Goal: Task Accomplishment & Management: Use online tool/utility

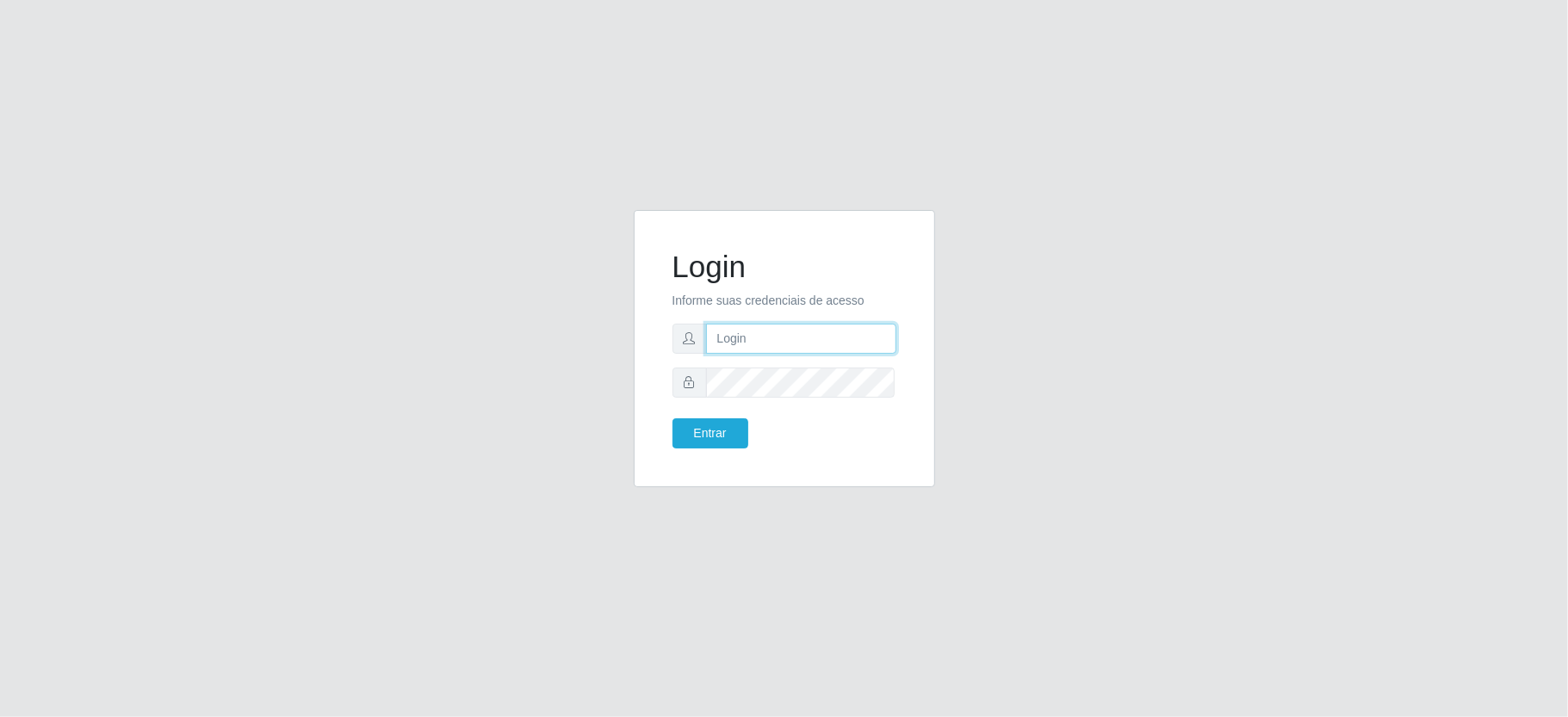
click at [780, 336] on input "text" at bounding box center [801, 338] width 190 height 30
type input "[PERSON_NAME]"
click at [672, 419] on button "Entrar" at bounding box center [709, 433] width 76 height 30
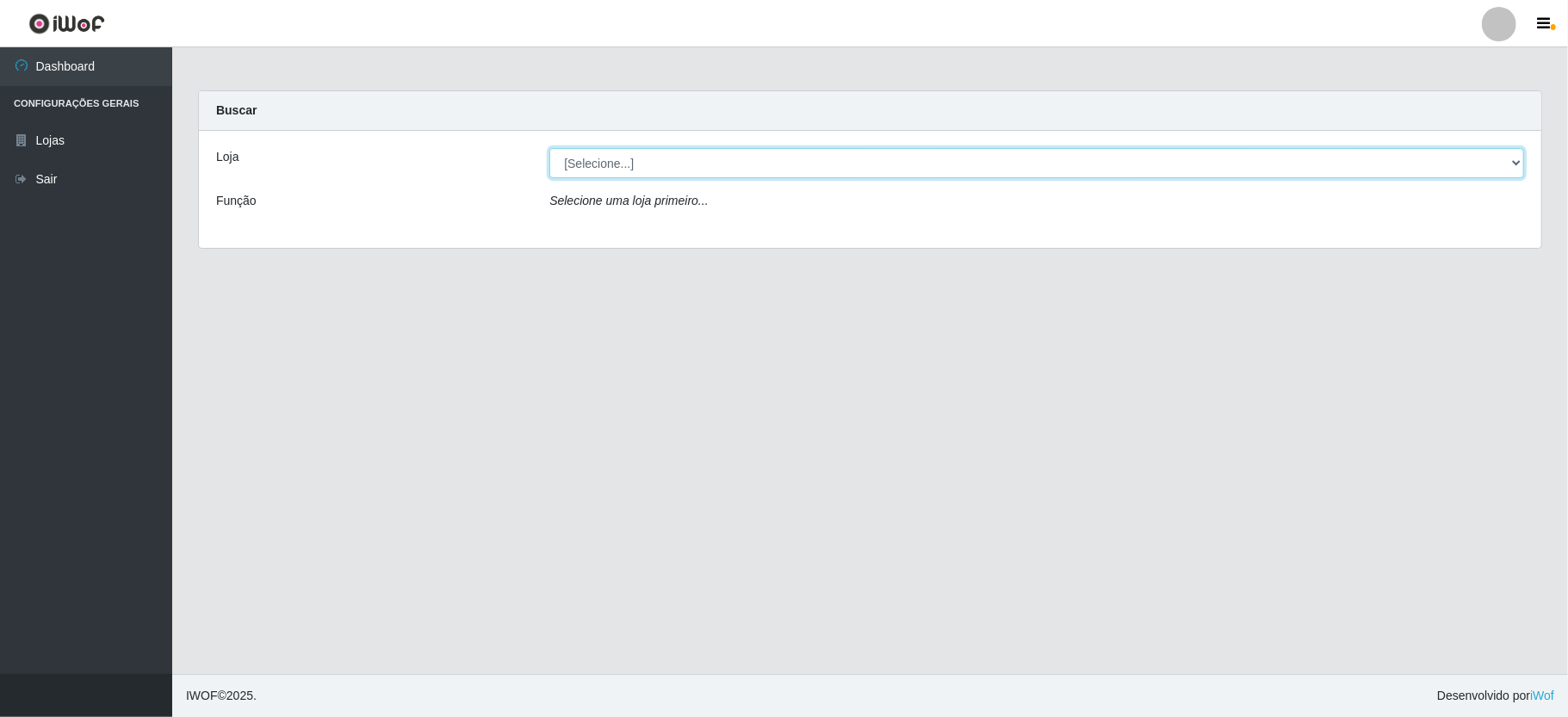
click at [699, 169] on select "[Selecione...] Ideal - Conceição" at bounding box center [1037, 163] width 975 height 30
select select "231"
click at [549, 148] on select "[Selecione...] Ideal - Conceição" at bounding box center [1037, 163] width 975 height 30
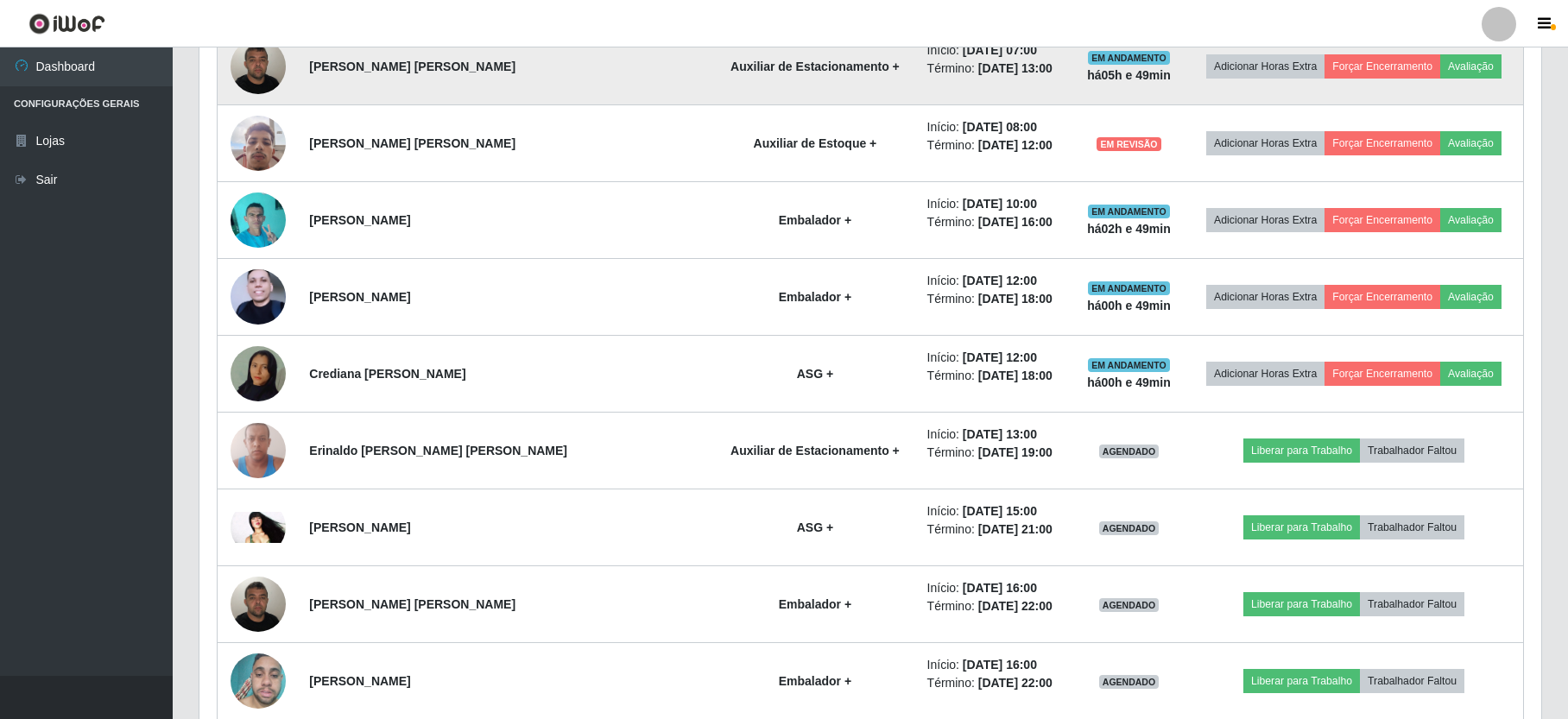
scroll to position [921, 0]
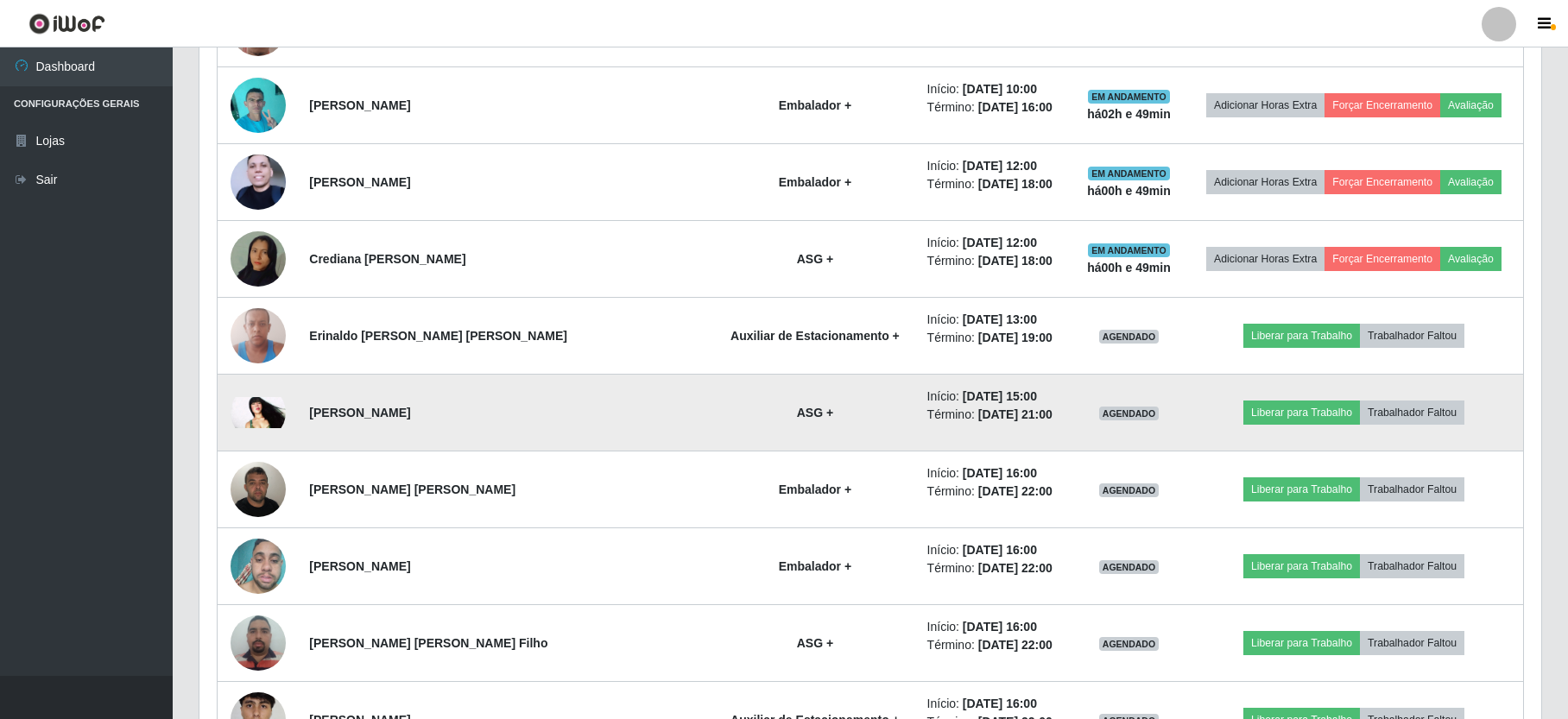
click at [257, 412] on img at bounding box center [258, 413] width 55 height 31
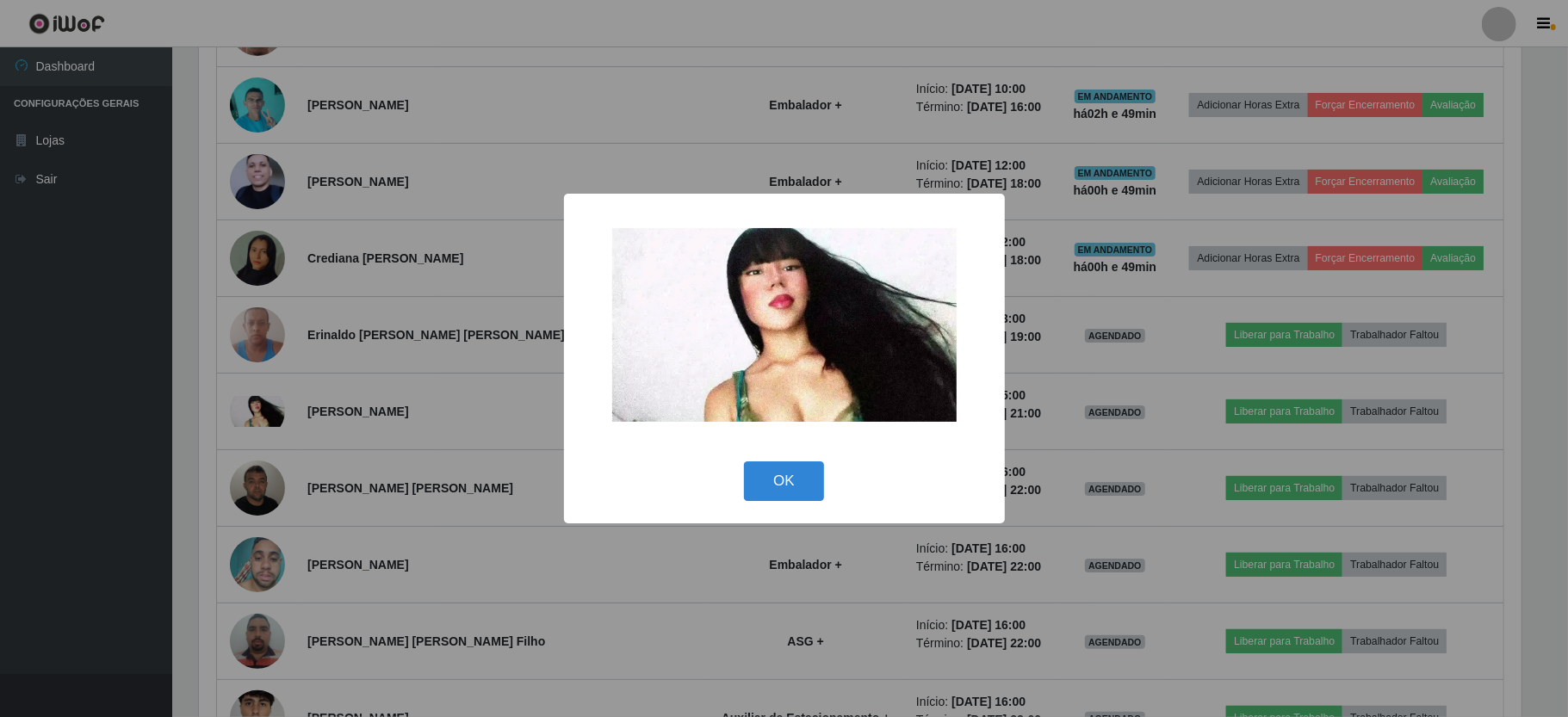
click at [778, 501] on div "OK Cancel" at bounding box center [784, 481] width 406 height 49
click at [788, 491] on button "OK" at bounding box center [784, 482] width 80 height 40
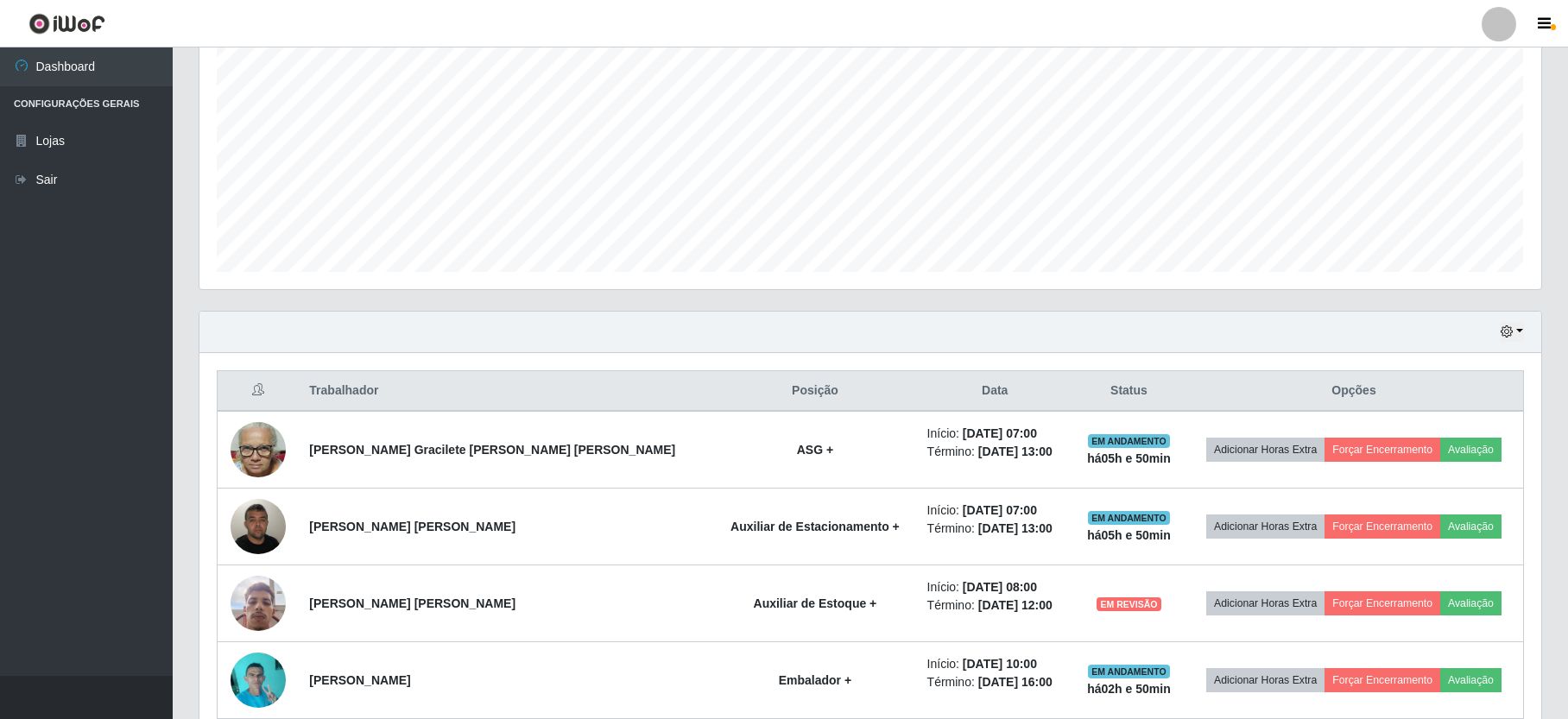
scroll to position [229, 0]
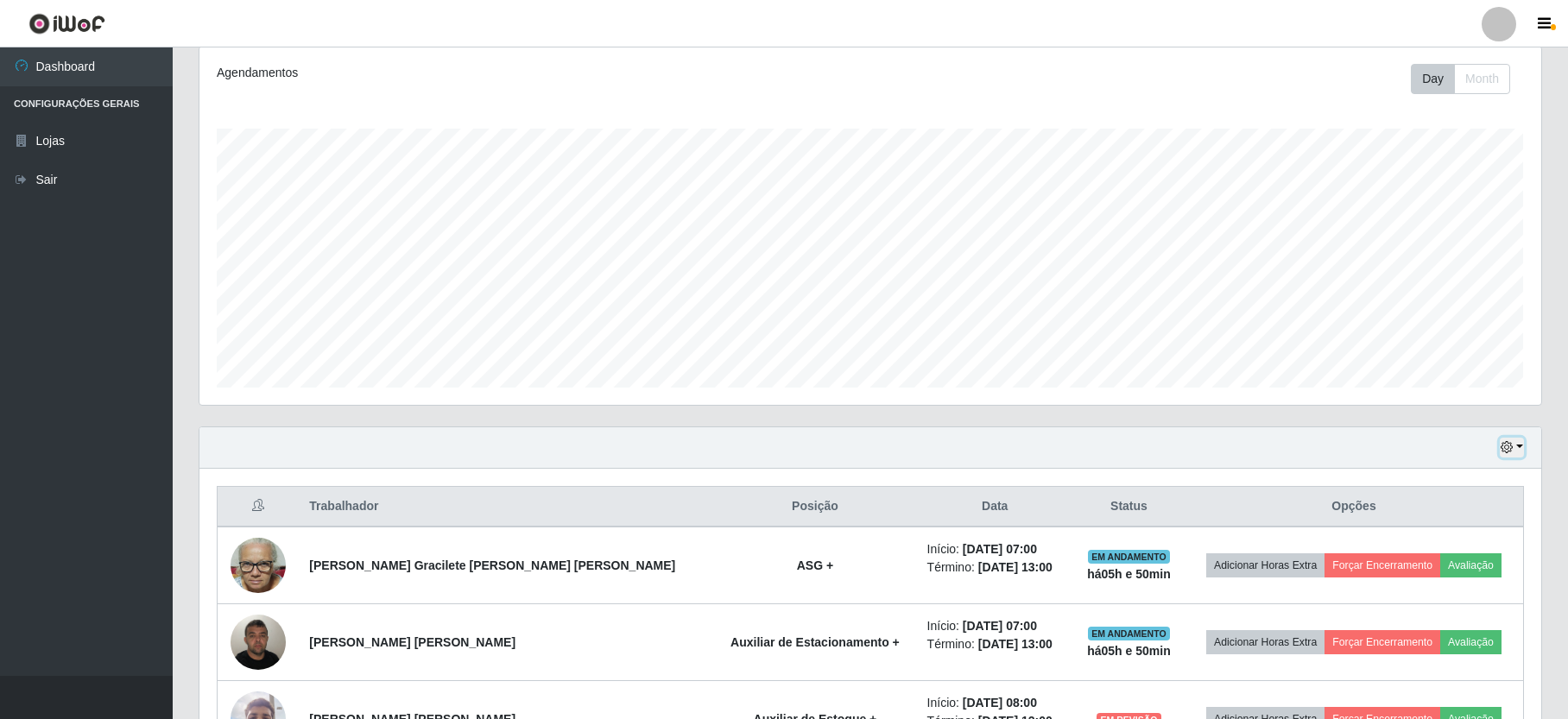
click at [1506, 444] on icon "button" at bounding box center [1506, 447] width 12 height 12
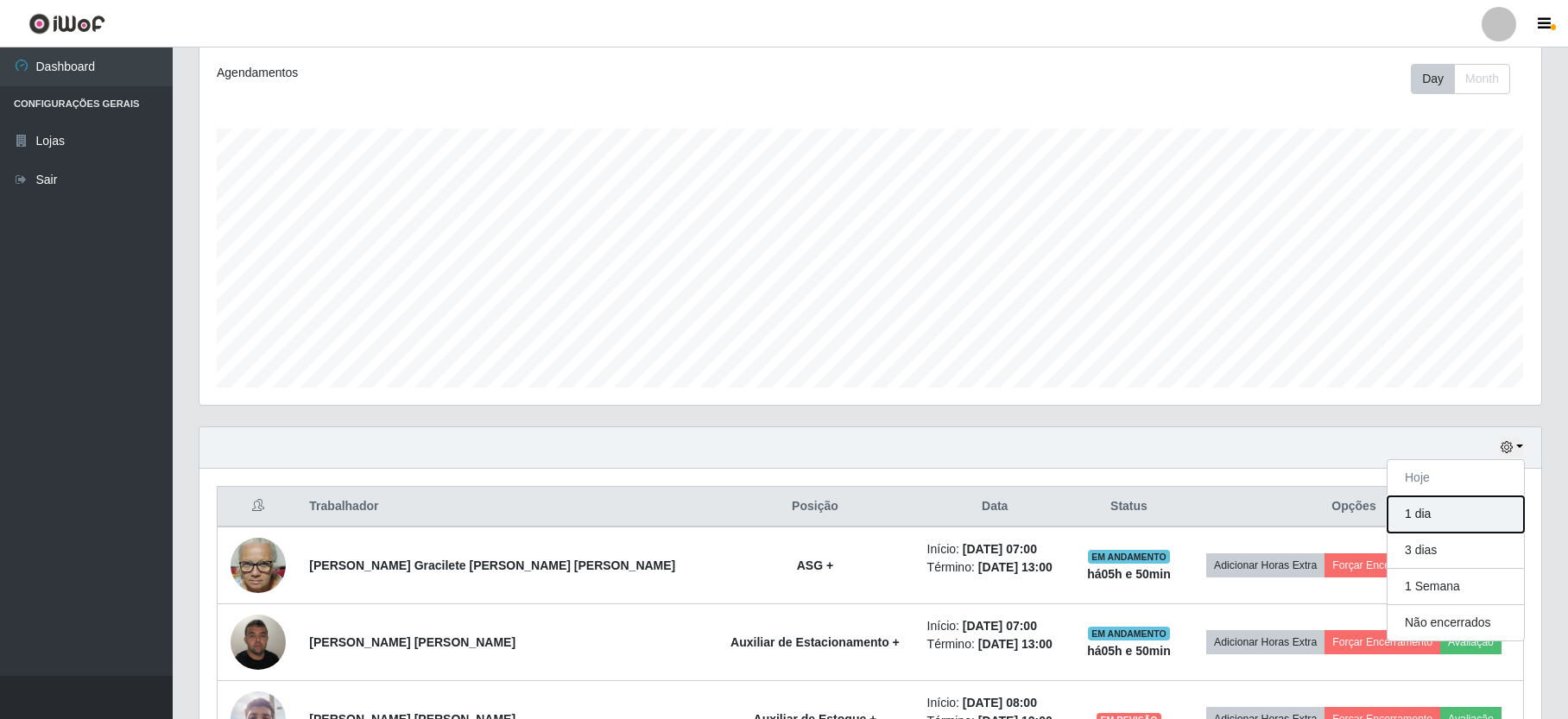
click at [1419, 511] on button "1 dia" at bounding box center [1455, 514] width 137 height 37
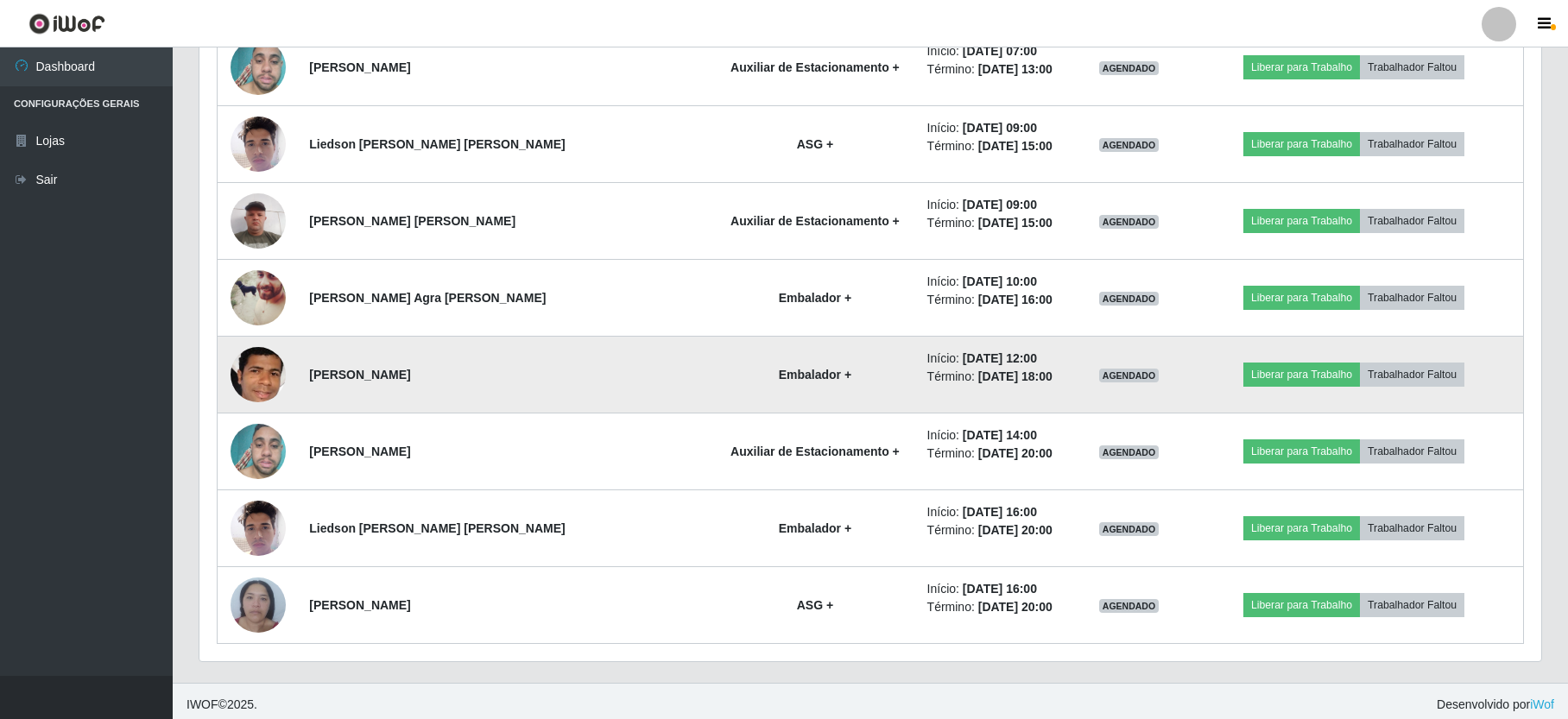
scroll to position [1742, 0]
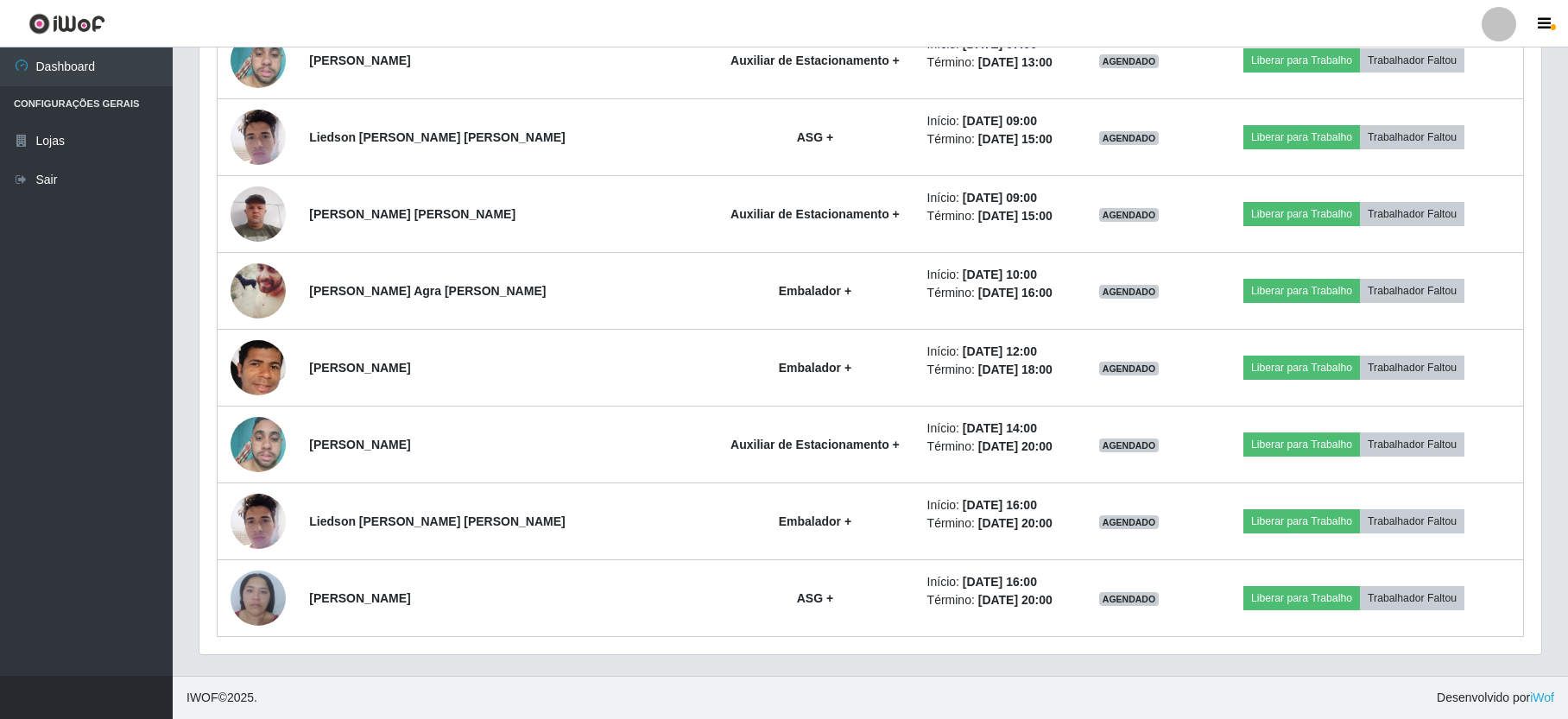
click at [1497, 25] on div at bounding box center [1499, 25] width 35 height 35
click at [1468, 141] on button "Sair" at bounding box center [1464, 134] width 155 height 36
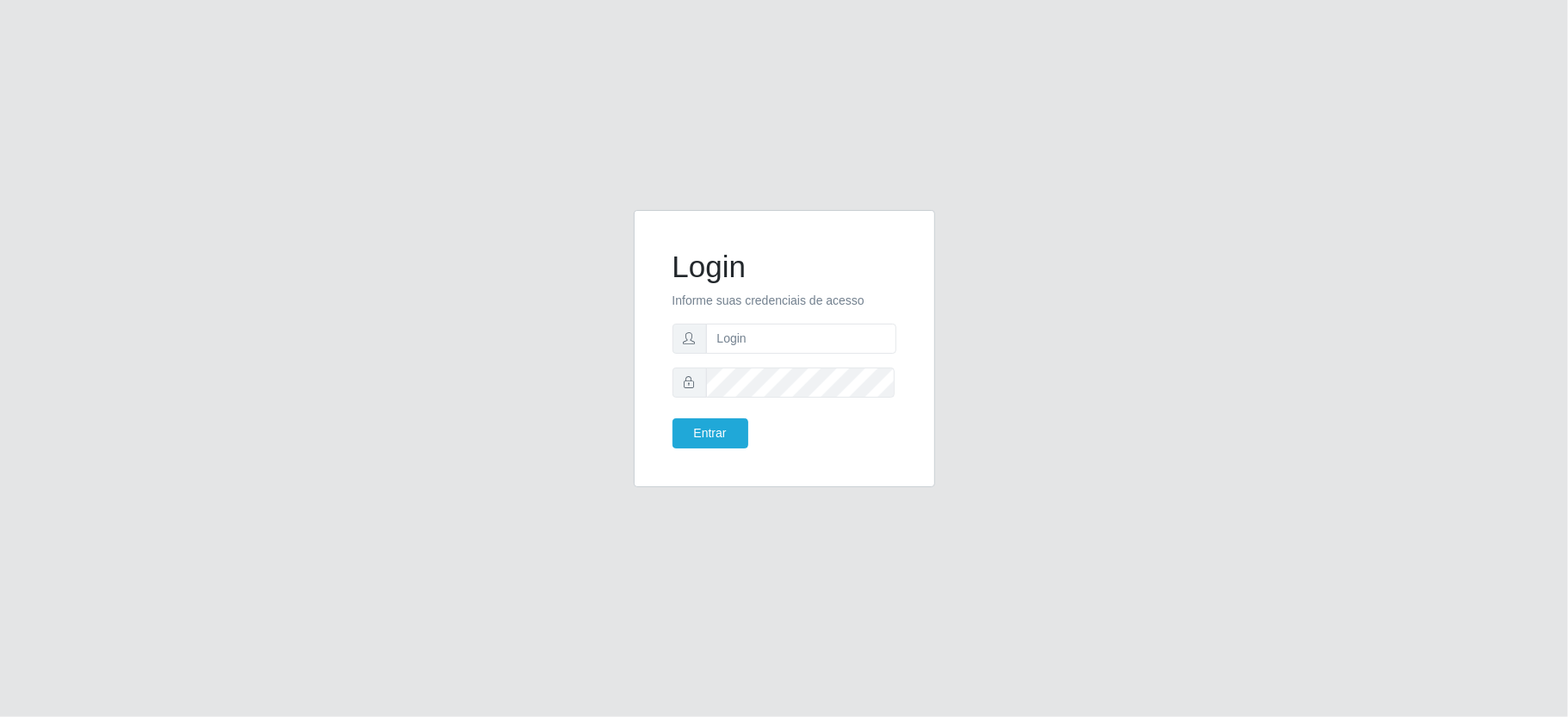
click at [1034, 0] on html "Login Informe suas credenciais de acesso Entrar" at bounding box center [784, 358] width 1568 height 717
click at [759, 348] on input "text" at bounding box center [801, 338] width 190 height 30
type input "ediane@ideal"
click at [672, 419] on button "Entrar" at bounding box center [709, 433] width 76 height 30
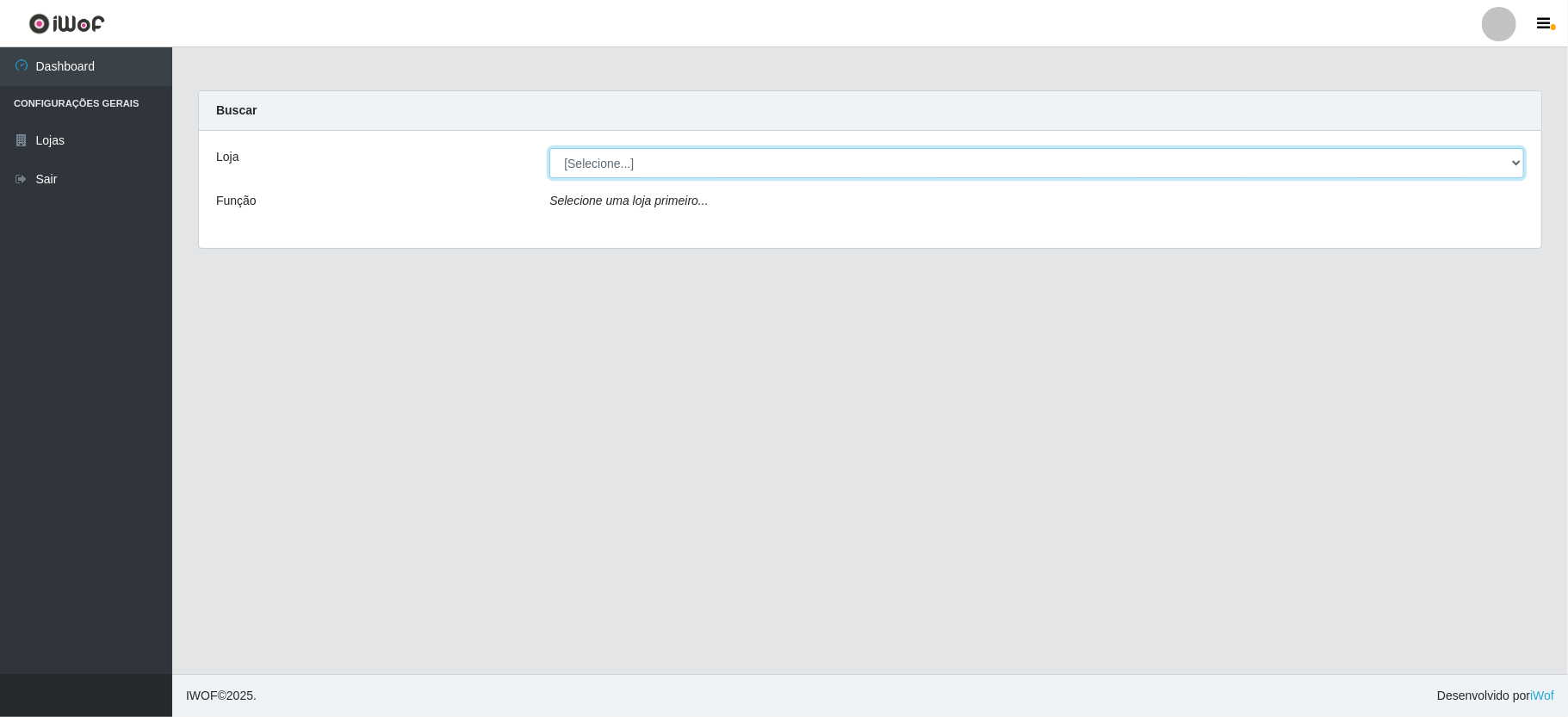
click at [634, 174] on select "[Selecione...] Ideal - Conceição" at bounding box center [1037, 163] width 975 height 30
select select "231"
click at [549, 148] on select "[Selecione...] Ideal - Conceição" at bounding box center [1037, 163] width 975 height 30
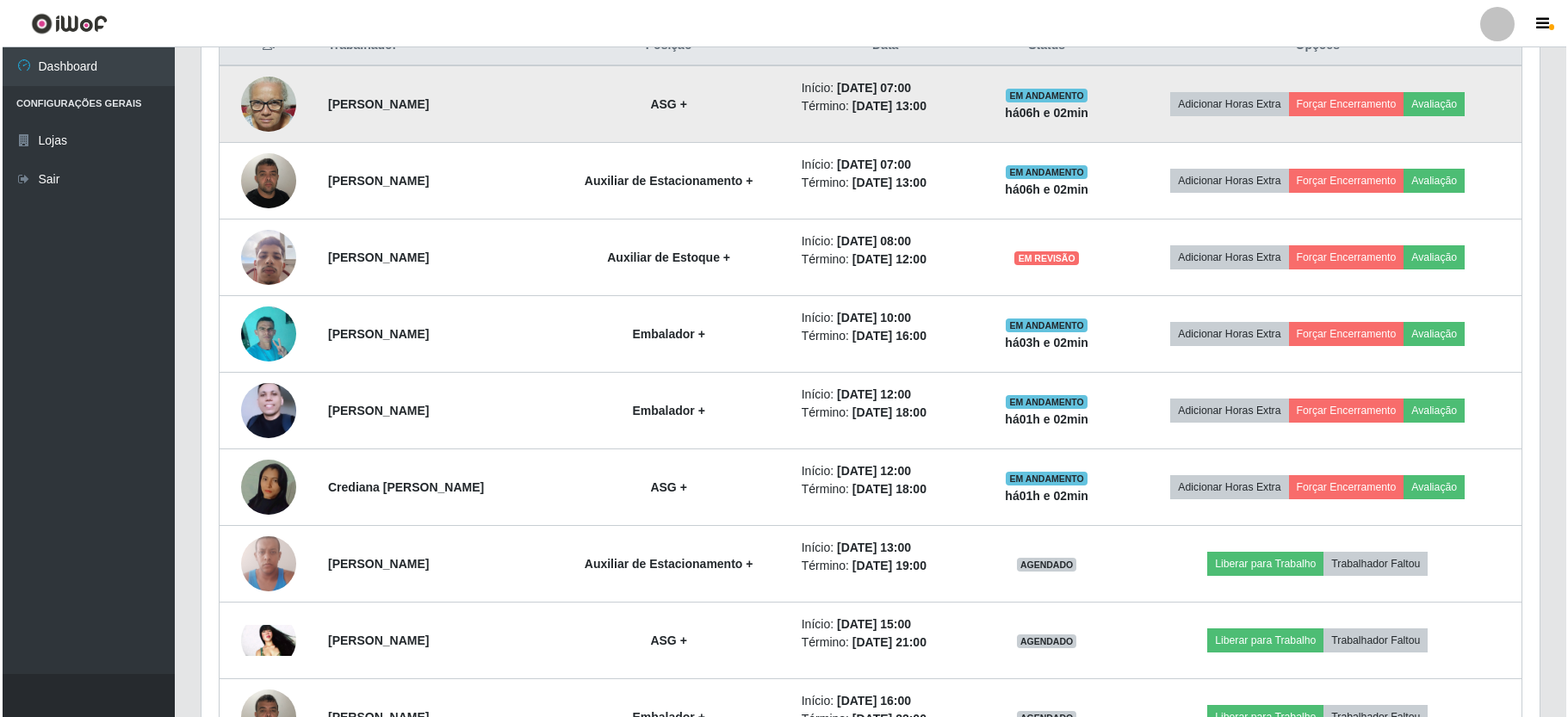
scroll to position [803, 0]
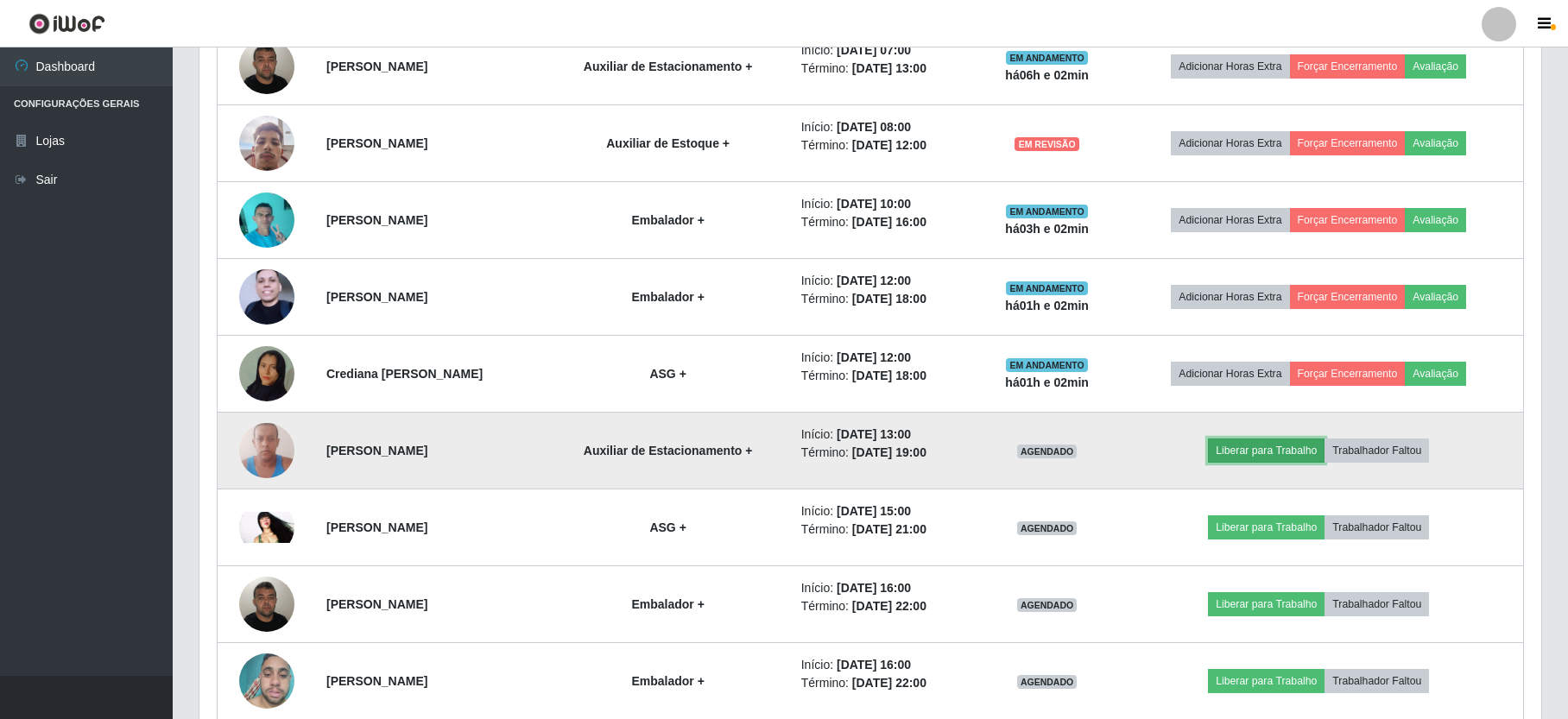
click at [1292, 452] on button "Liberar para Trabalho" at bounding box center [1265, 450] width 116 height 24
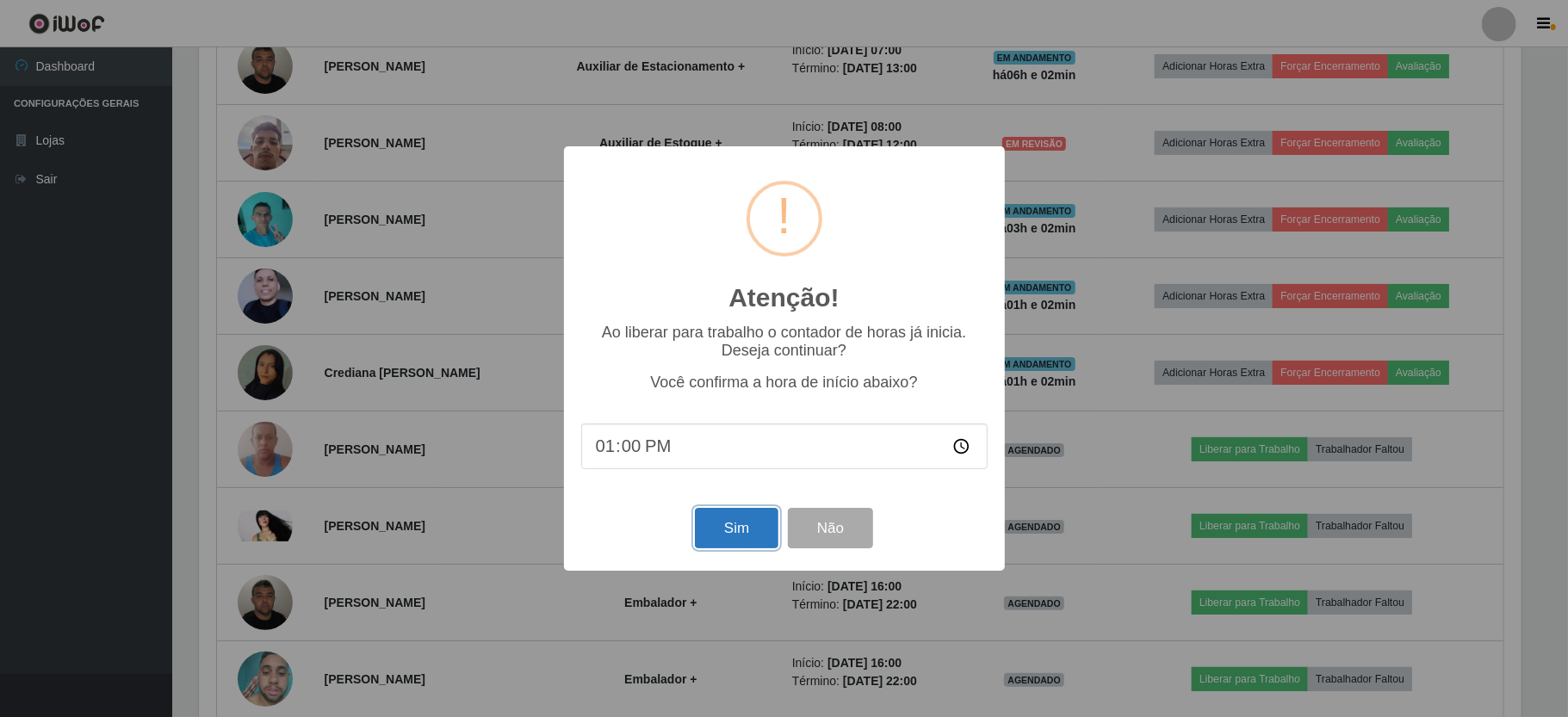
click at [733, 527] on button "Sim" at bounding box center [736, 528] width 83 height 40
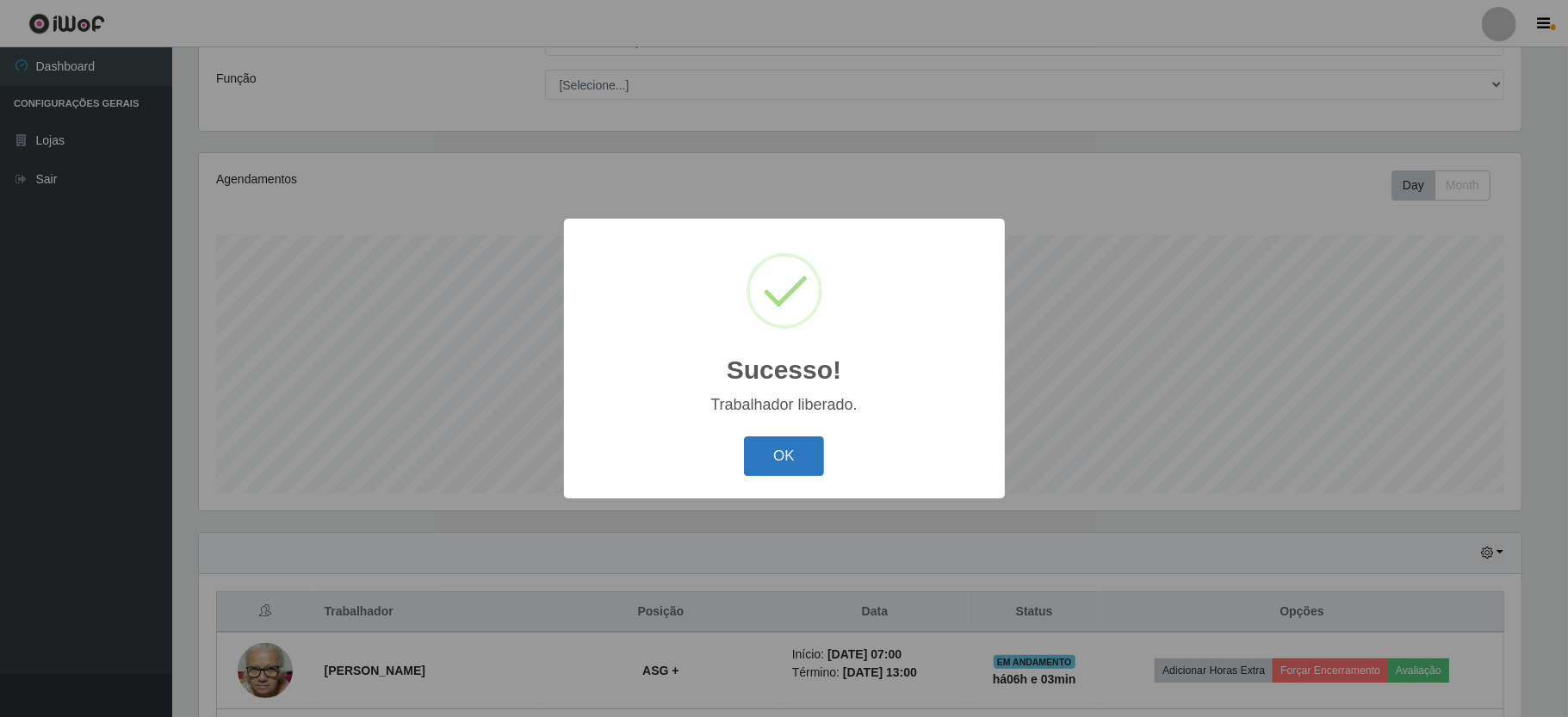
click at [803, 451] on button "OK" at bounding box center [784, 456] width 80 height 40
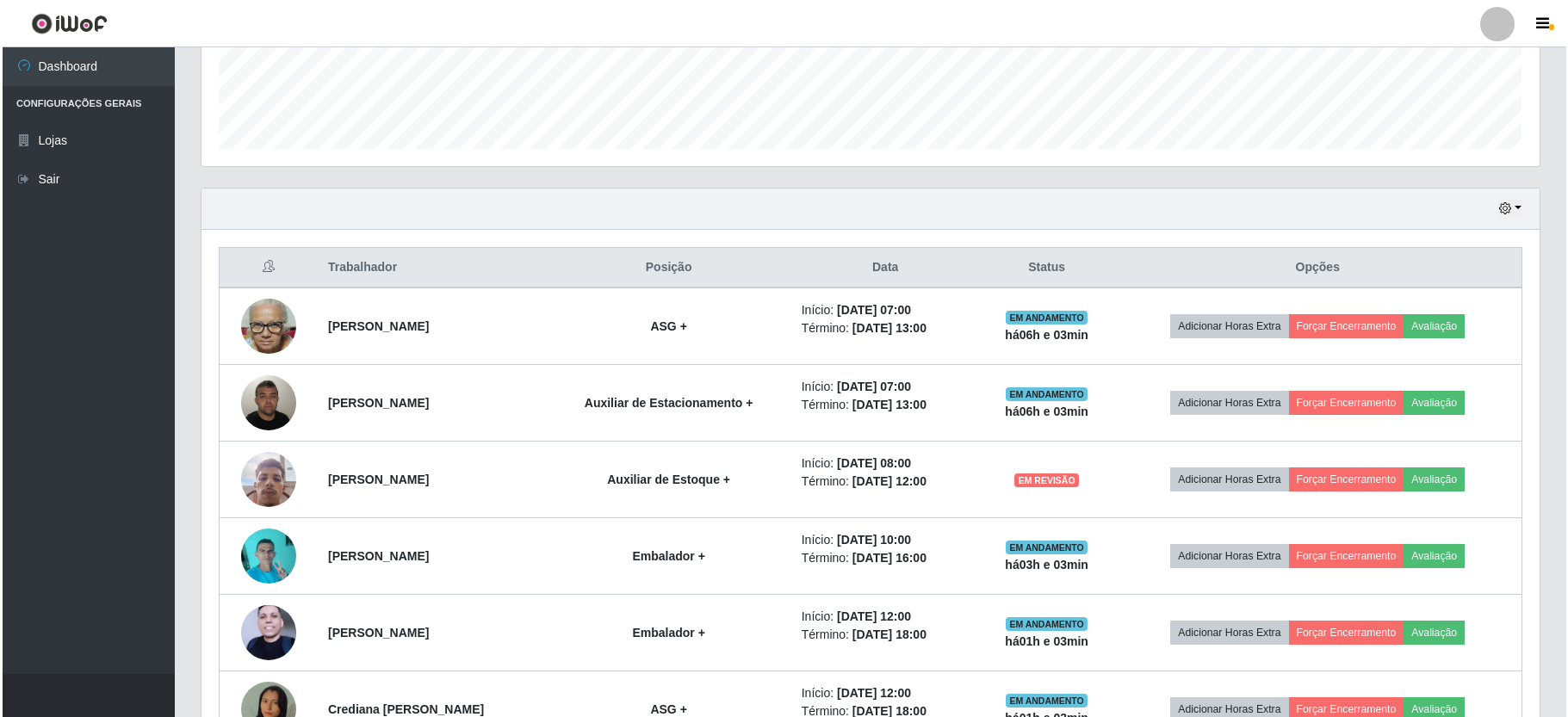
scroll to position [582, 0]
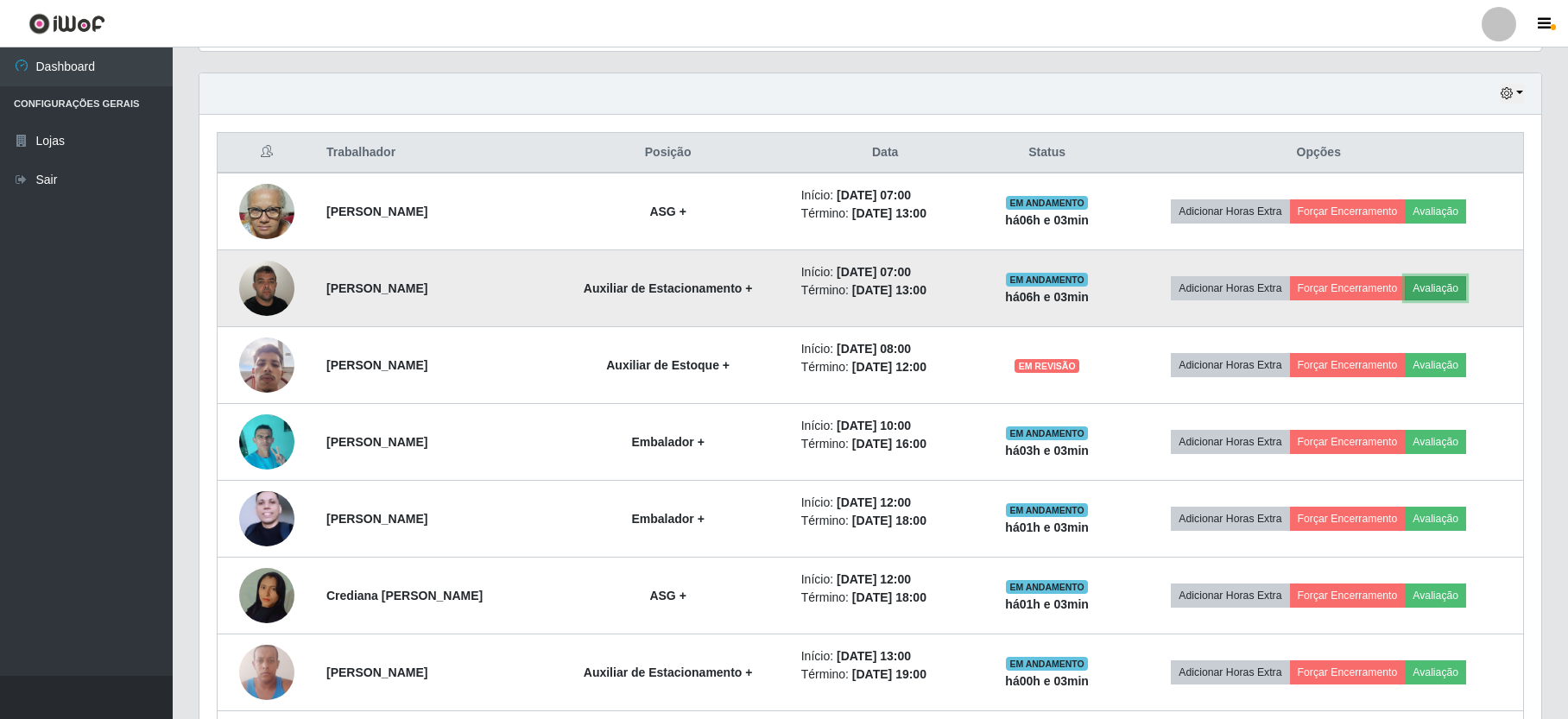
click at [1459, 288] on button "Avaliação" at bounding box center [1435, 288] width 61 height 24
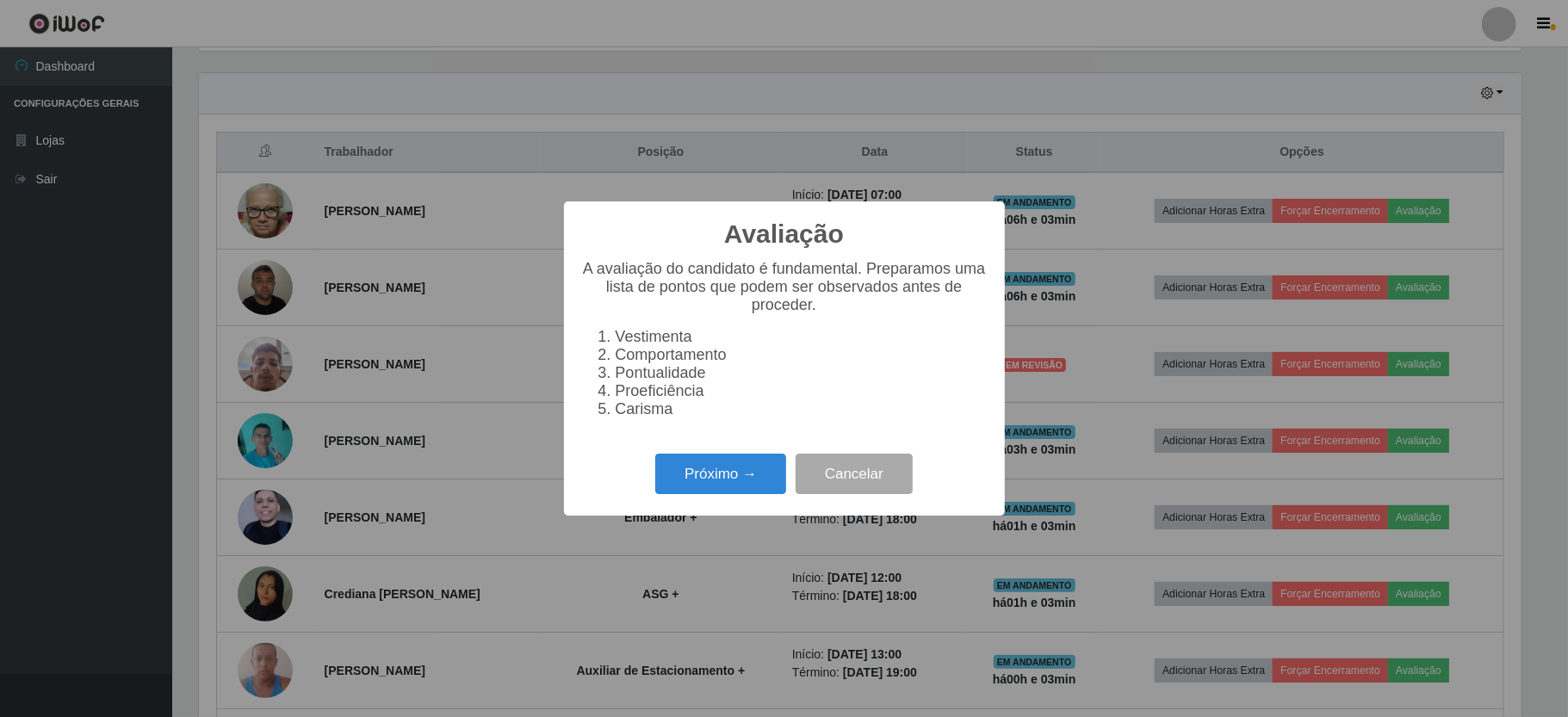
scroll to position [358, 1322]
click at [745, 487] on button "Próximo →" at bounding box center [720, 474] width 131 height 40
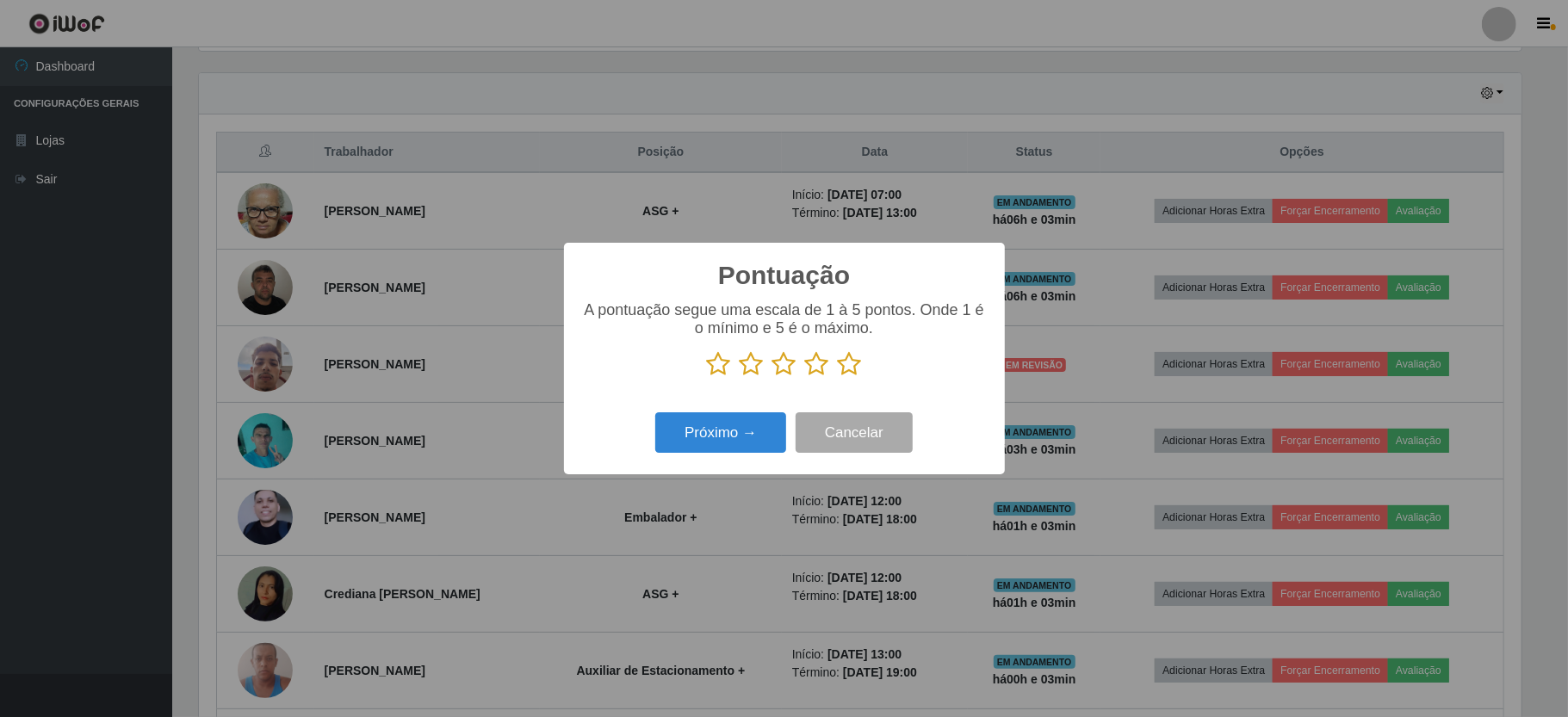
scroll to position [860705, 859500]
click at [848, 359] on icon at bounding box center [849, 364] width 24 height 26
click at [837, 377] on input "radio" at bounding box center [837, 377] width 0 height 0
click at [714, 422] on button "Próximo →" at bounding box center [720, 433] width 131 height 40
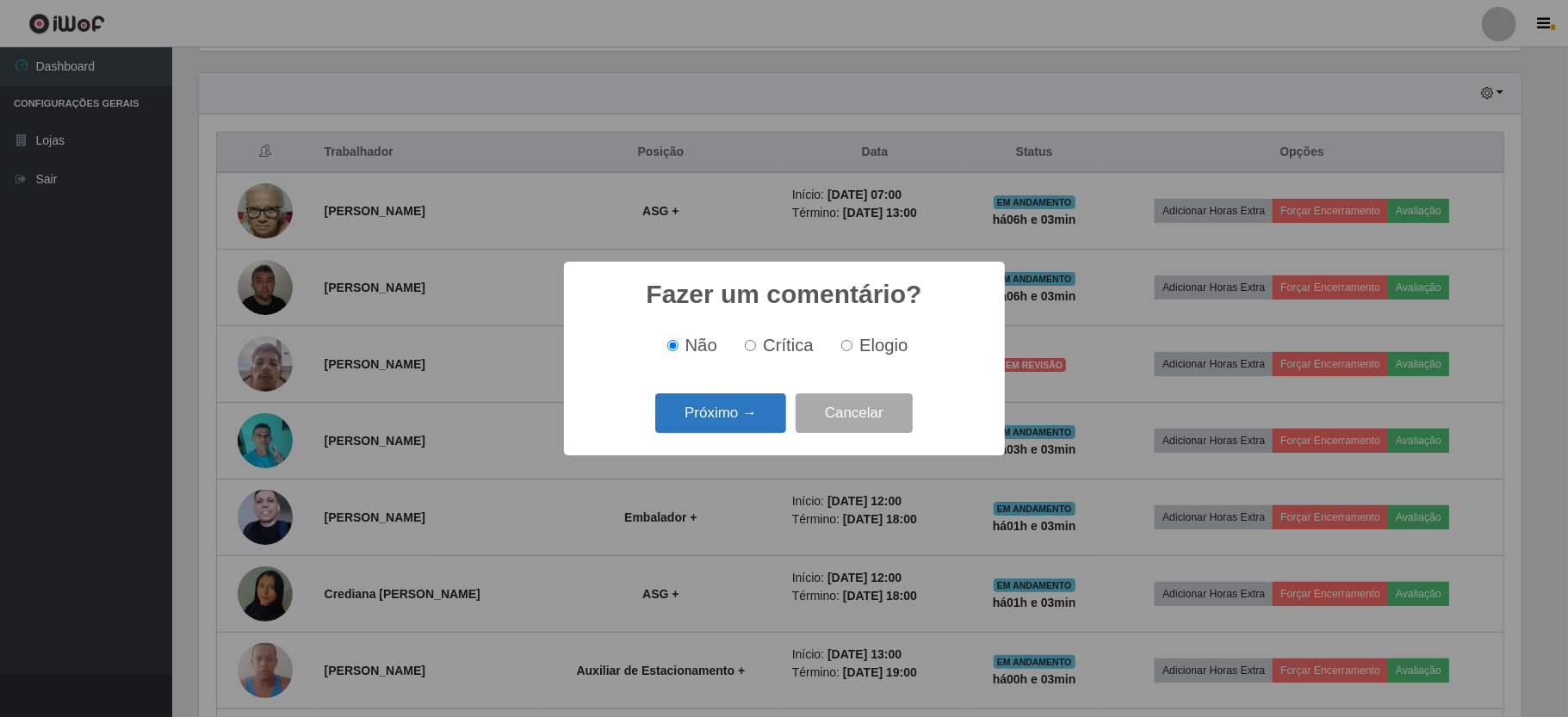
click at [696, 429] on button "Próximo →" at bounding box center [720, 413] width 131 height 40
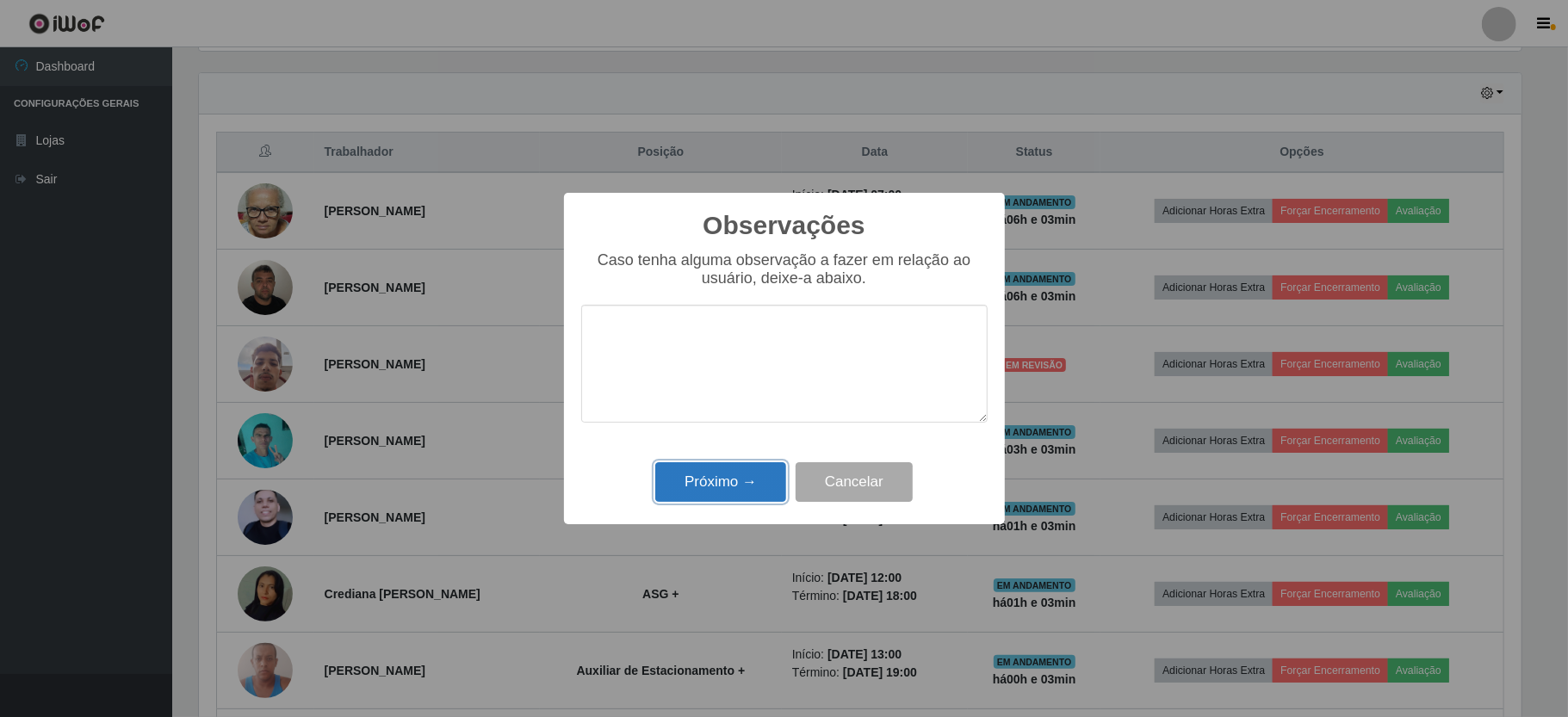
click at [733, 487] on button "Próximo →" at bounding box center [720, 483] width 131 height 40
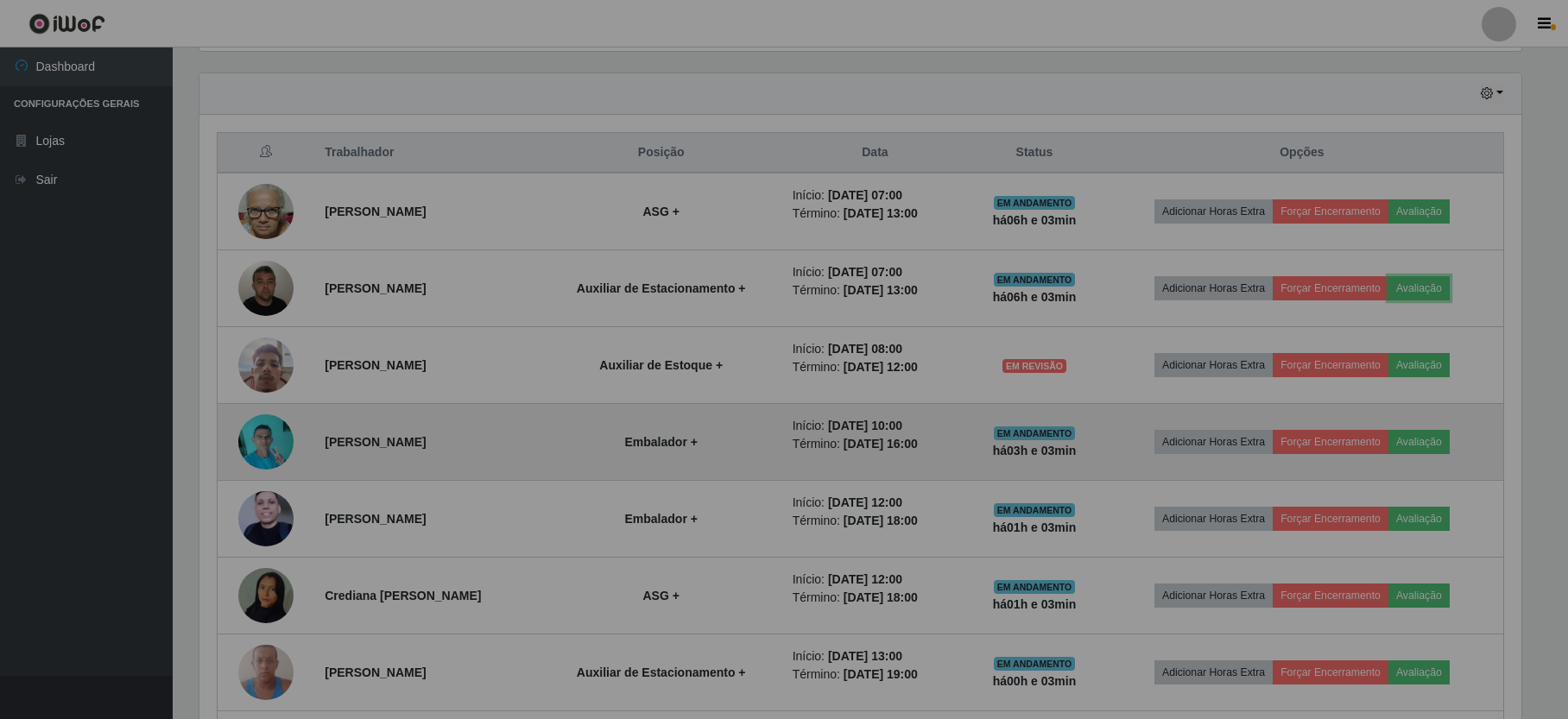
scroll to position [360, 1341]
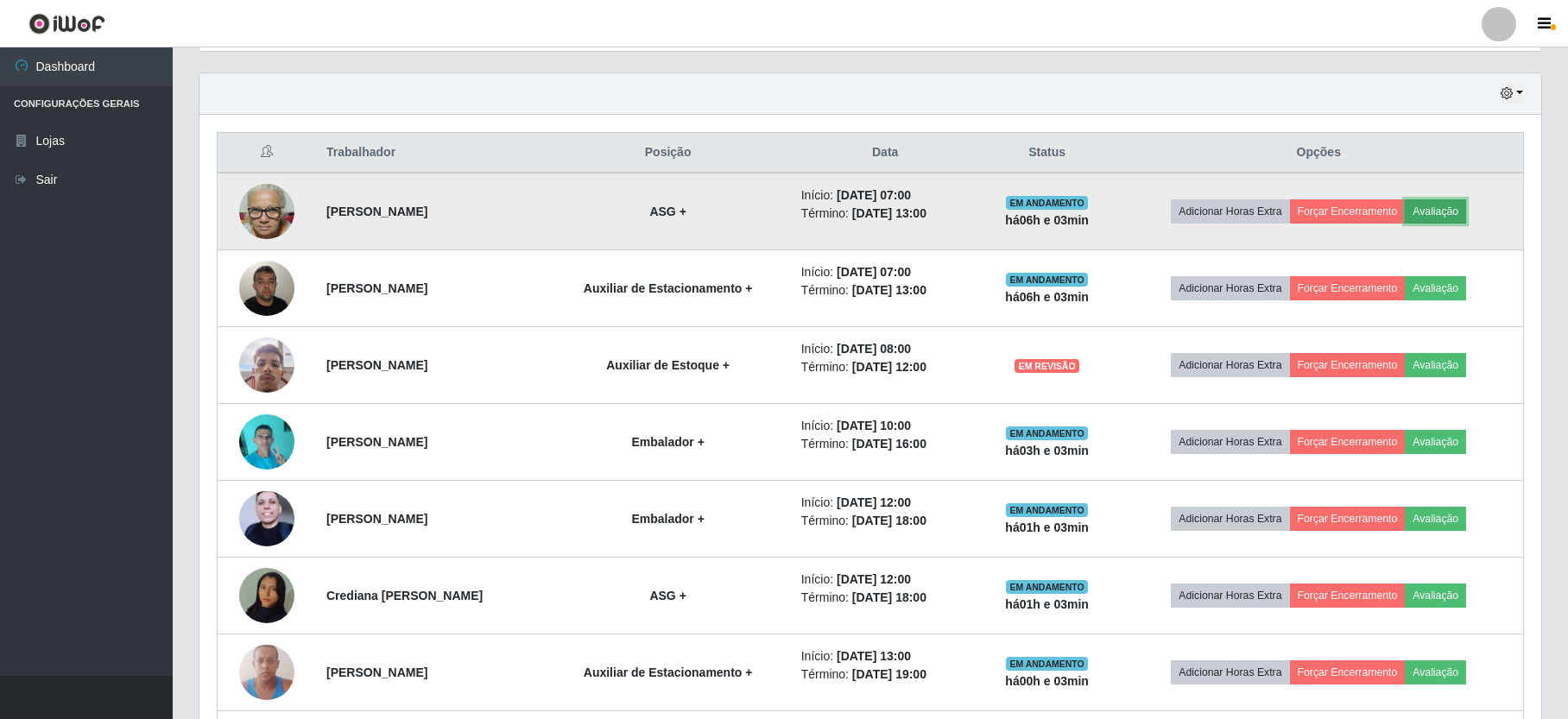
click at [1455, 216] on button "Avaliação" at bounding box center [1435, 211] width 61 height 24
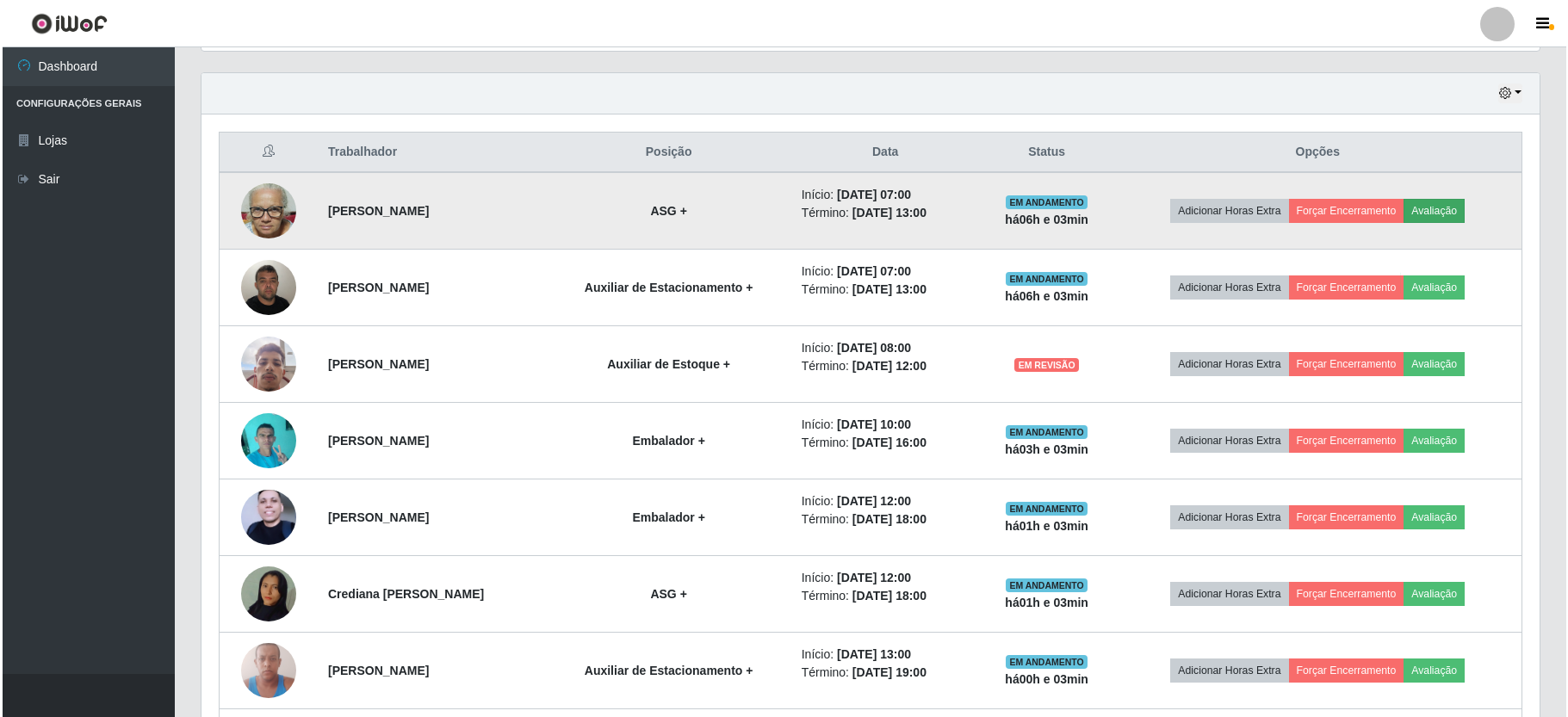
scroll to position [358, 1322]
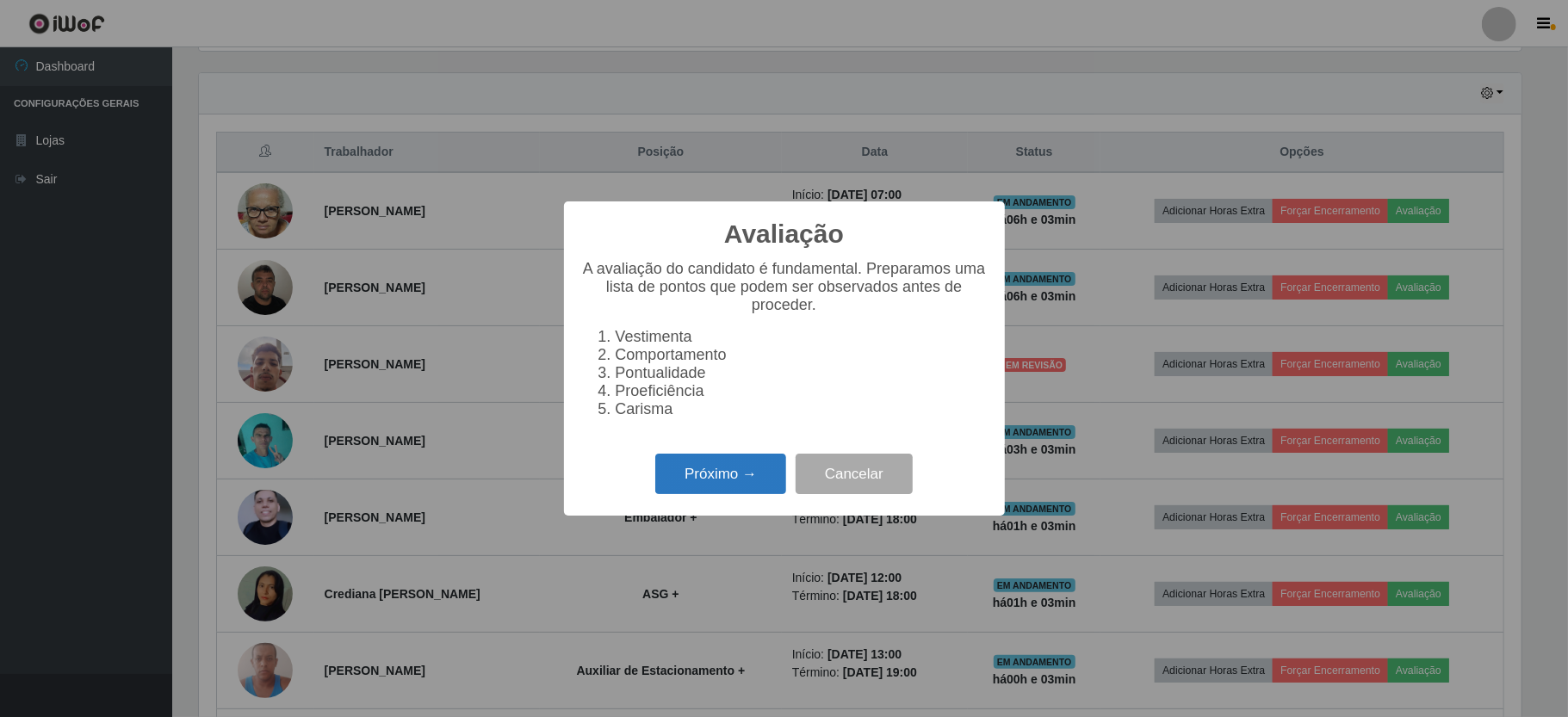
click at [713, 478] on button "Próximo →" at bounding box center [720, 474] width 131 height 40
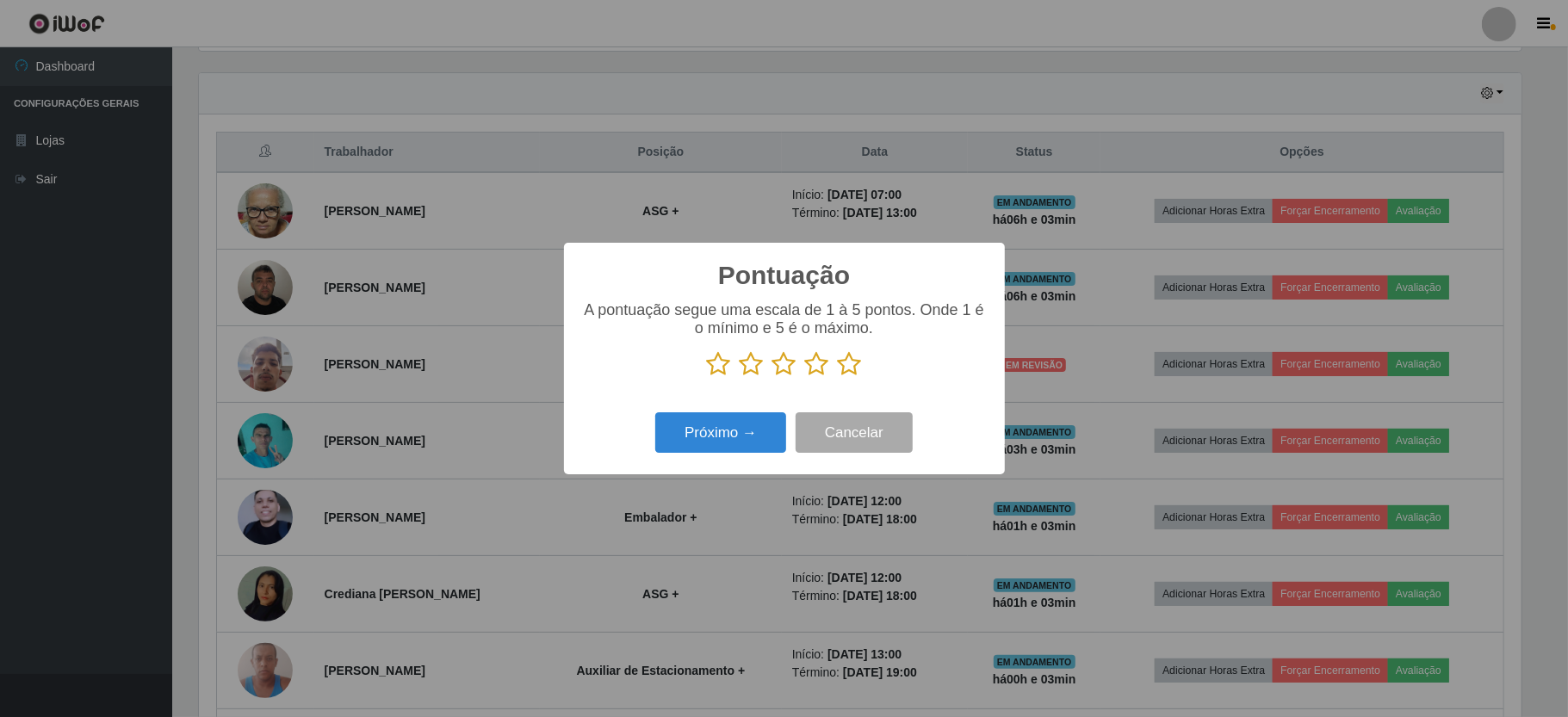
scroll to position [860705, 859500]
click at [852, 361] on icon at bounding box center [849, 364] width 24 height 26
click at [837, 377] on input "radio" at bounding box center [837, 377] width 0 height 0
click at [724, 435] on button "Próximo →" at bounding box center [720, 433] width 131 height 40
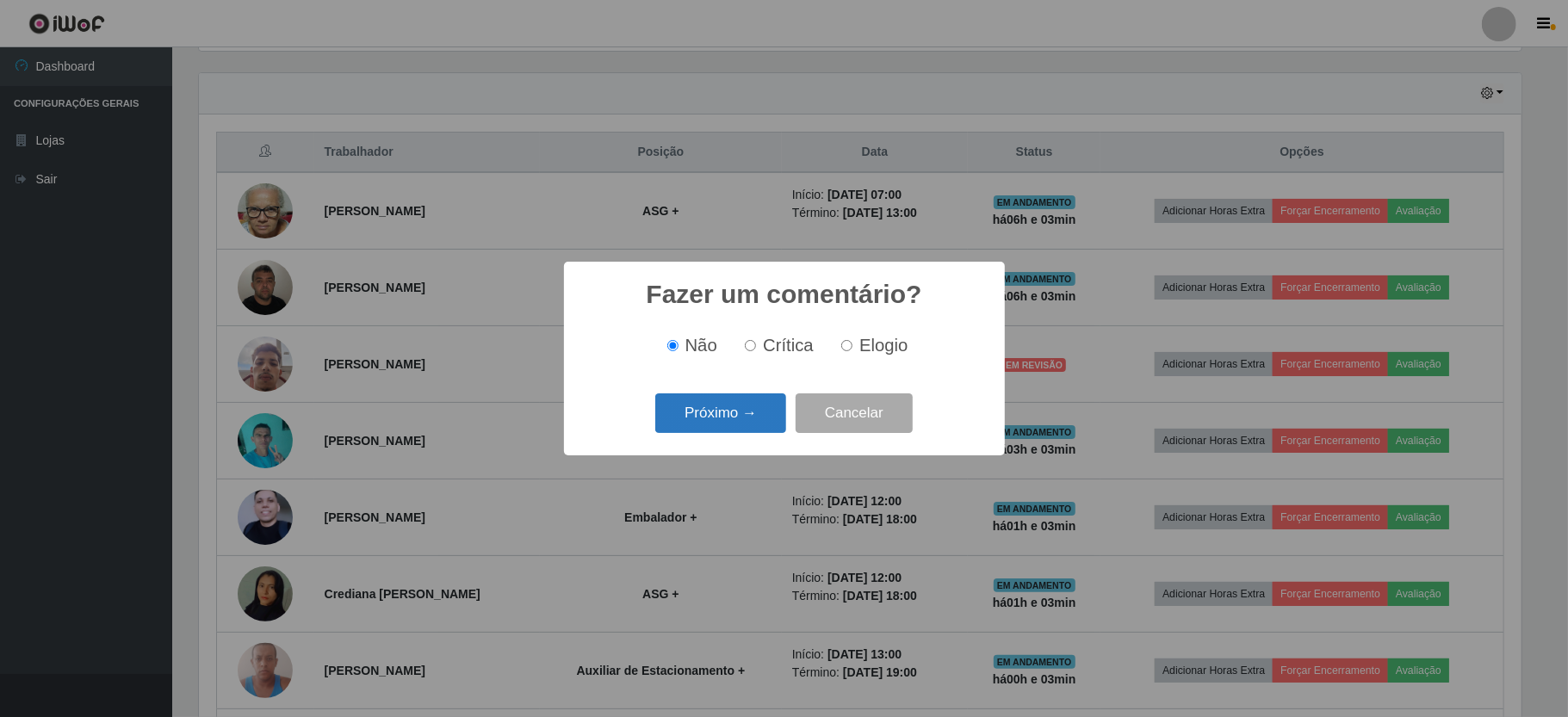
click at [720, 425] on button "Próximo →" at bounding box center [720, 413] width 131 height 40
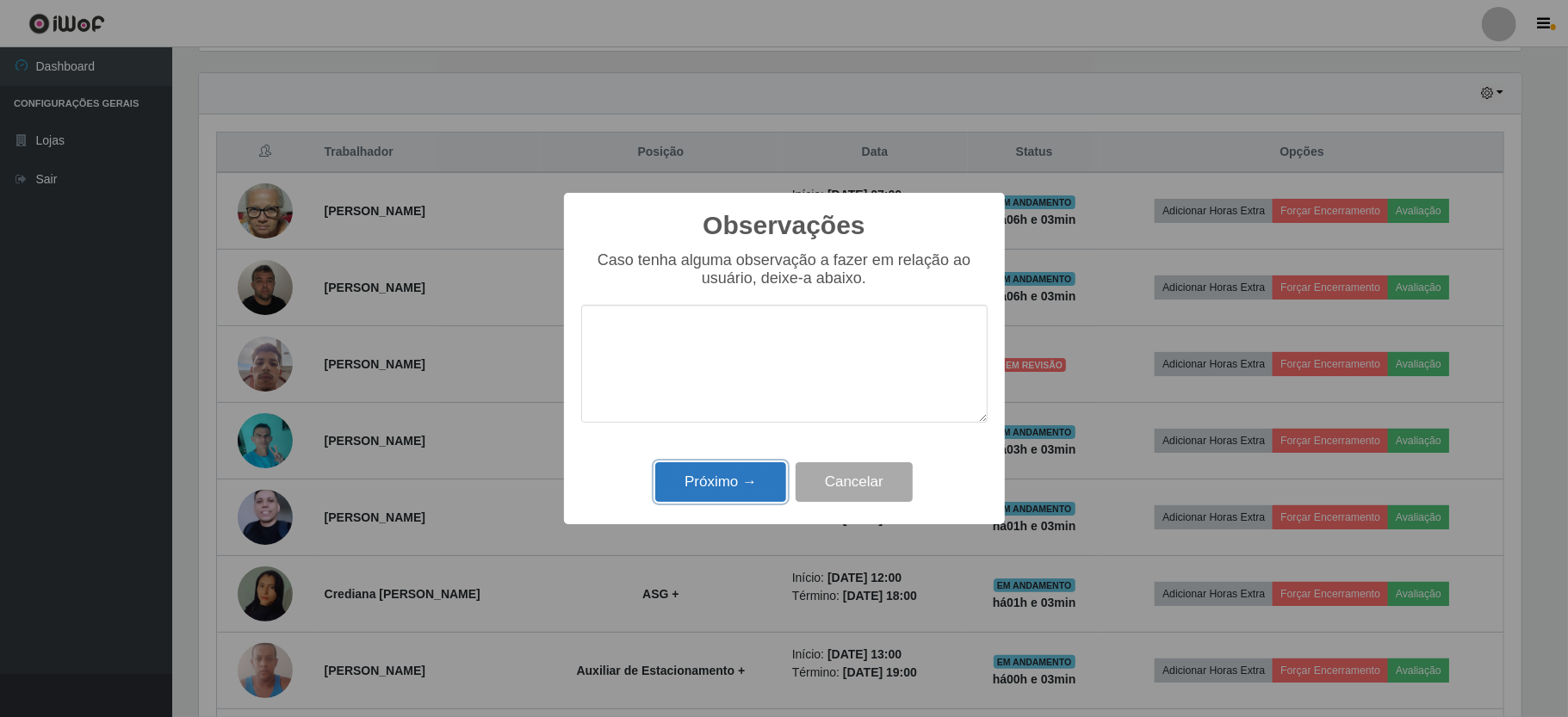
click at [711, 477] on button "Próximo →" at bounding box center [720, 483] width 131 height 40
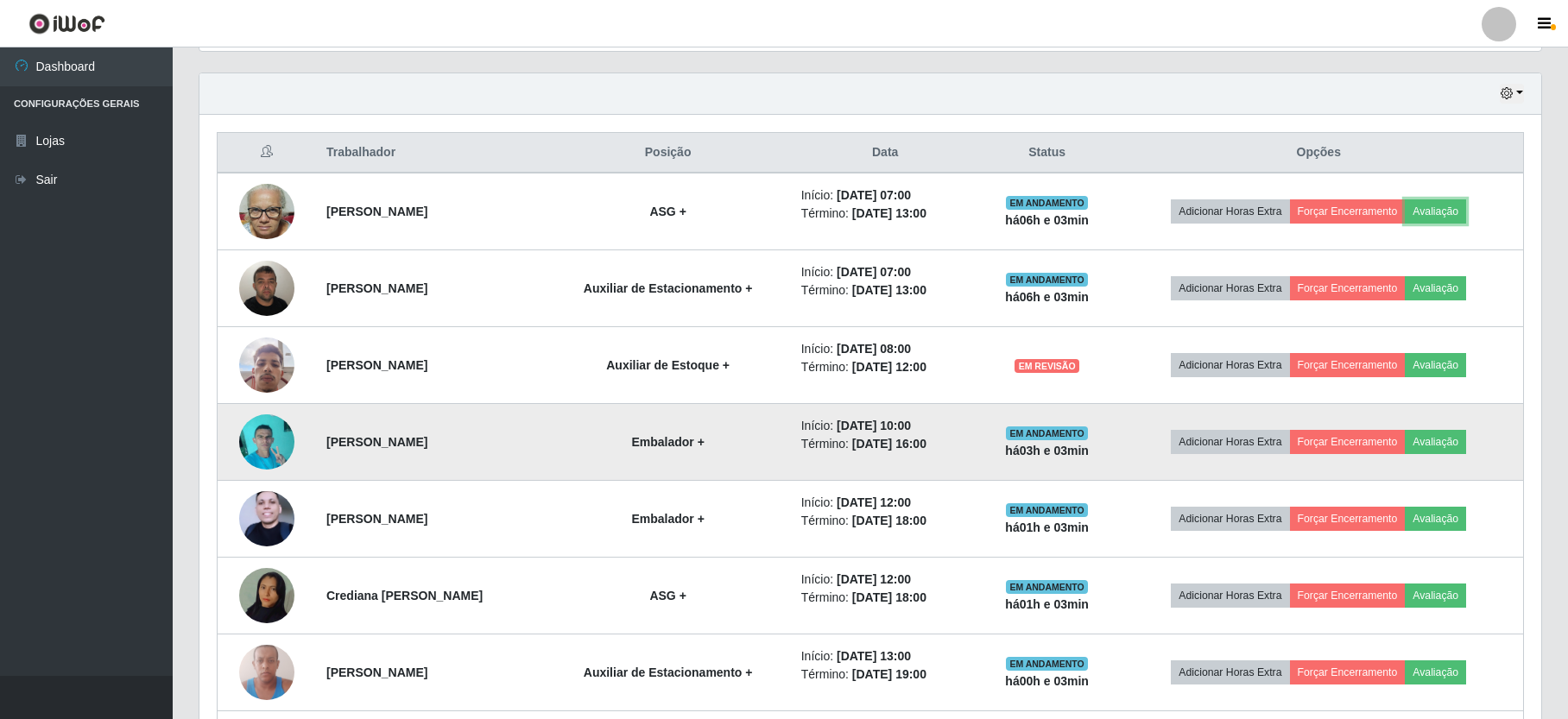
scroll to position [360, 1341]
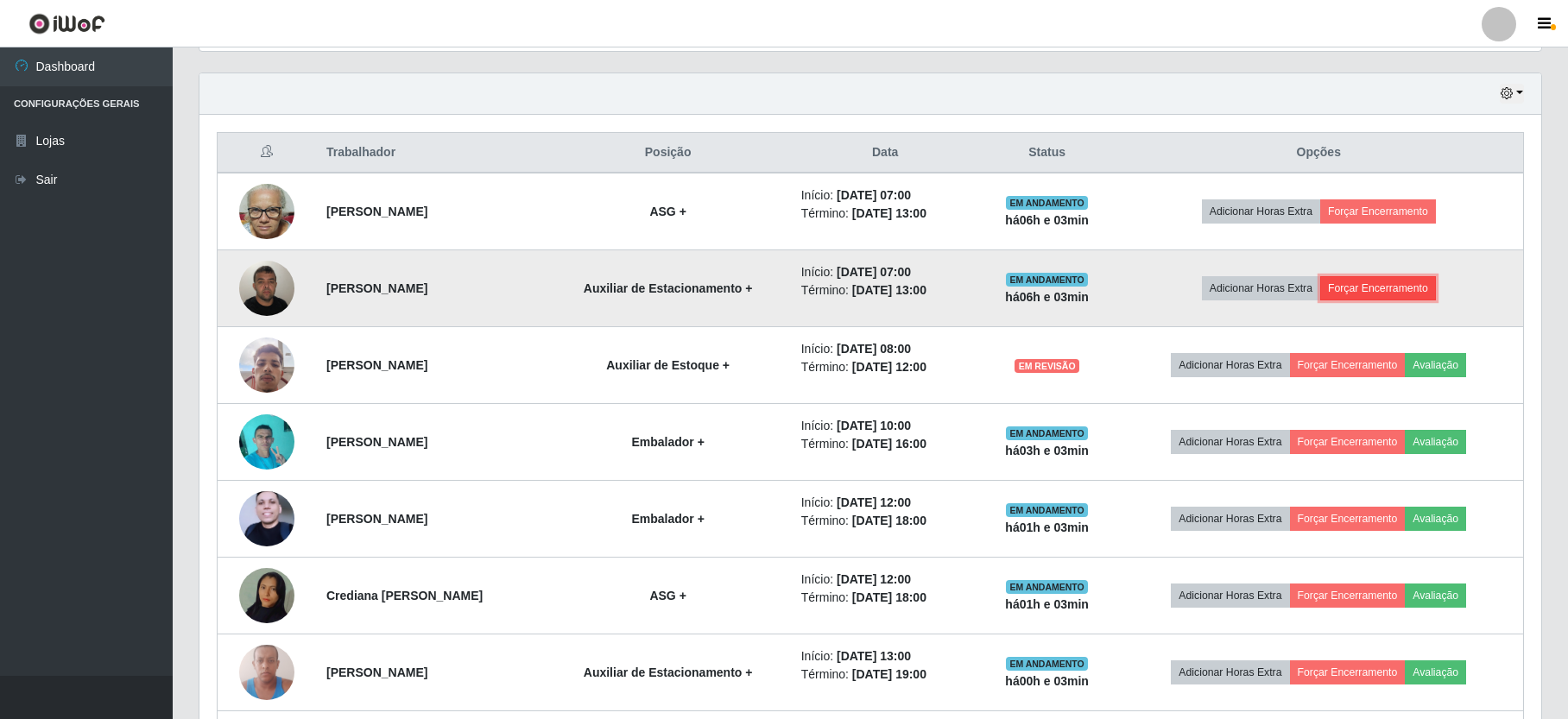
click at [1418, 291] on button "Forçar Encerramento" at bounding box center [1378, 288] width 116 height 24
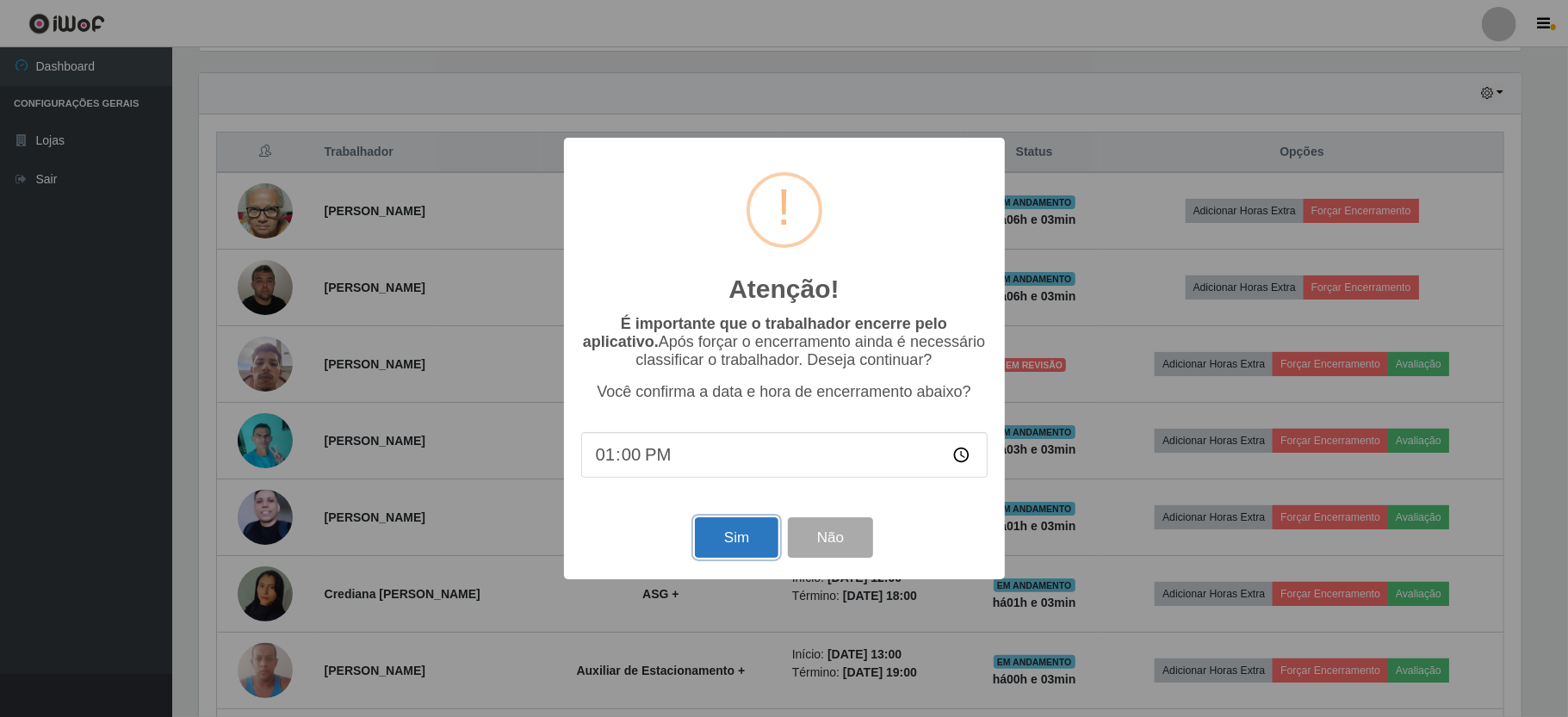
click at [721, 548] on button "Sim" at bounding box center [736, 538] width 83 height 40
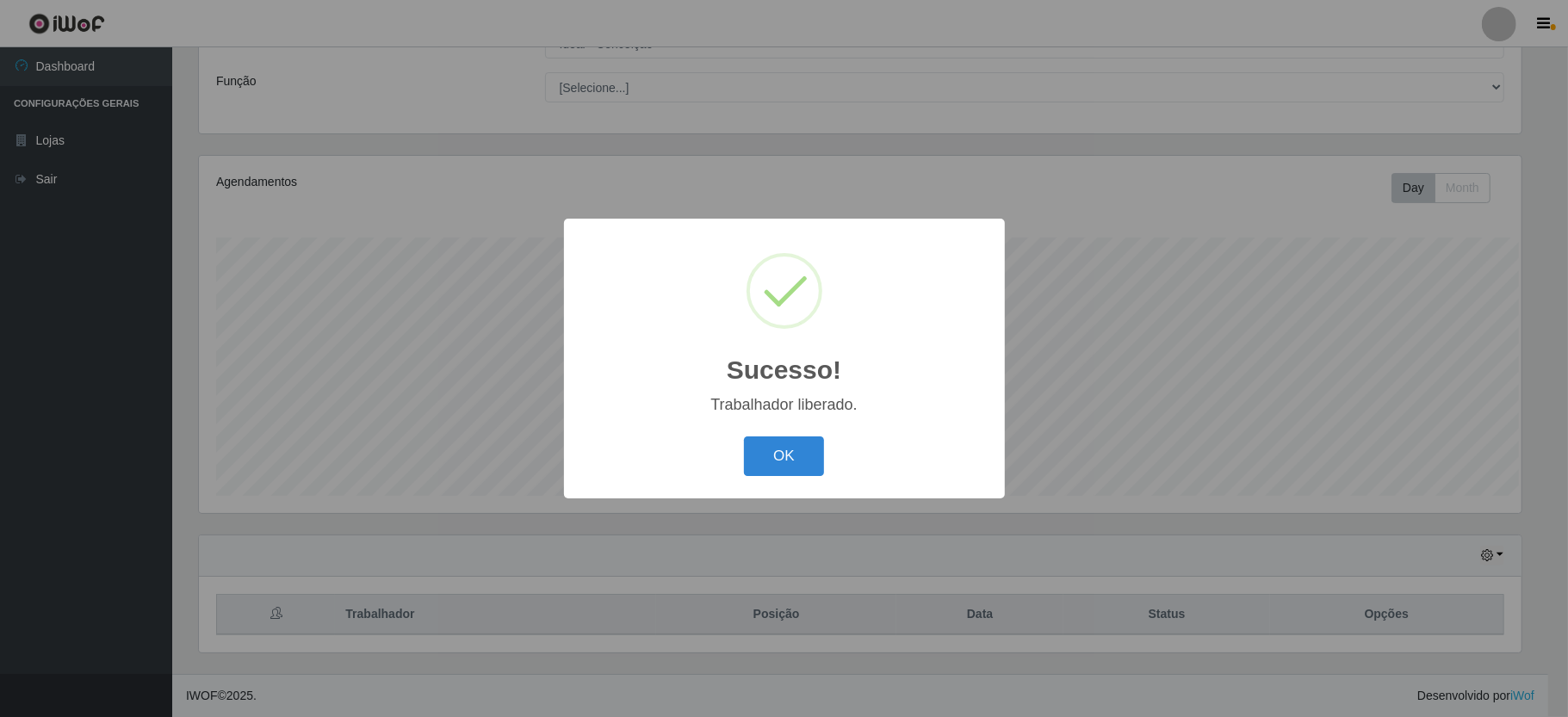
scroll to position [0, 0]
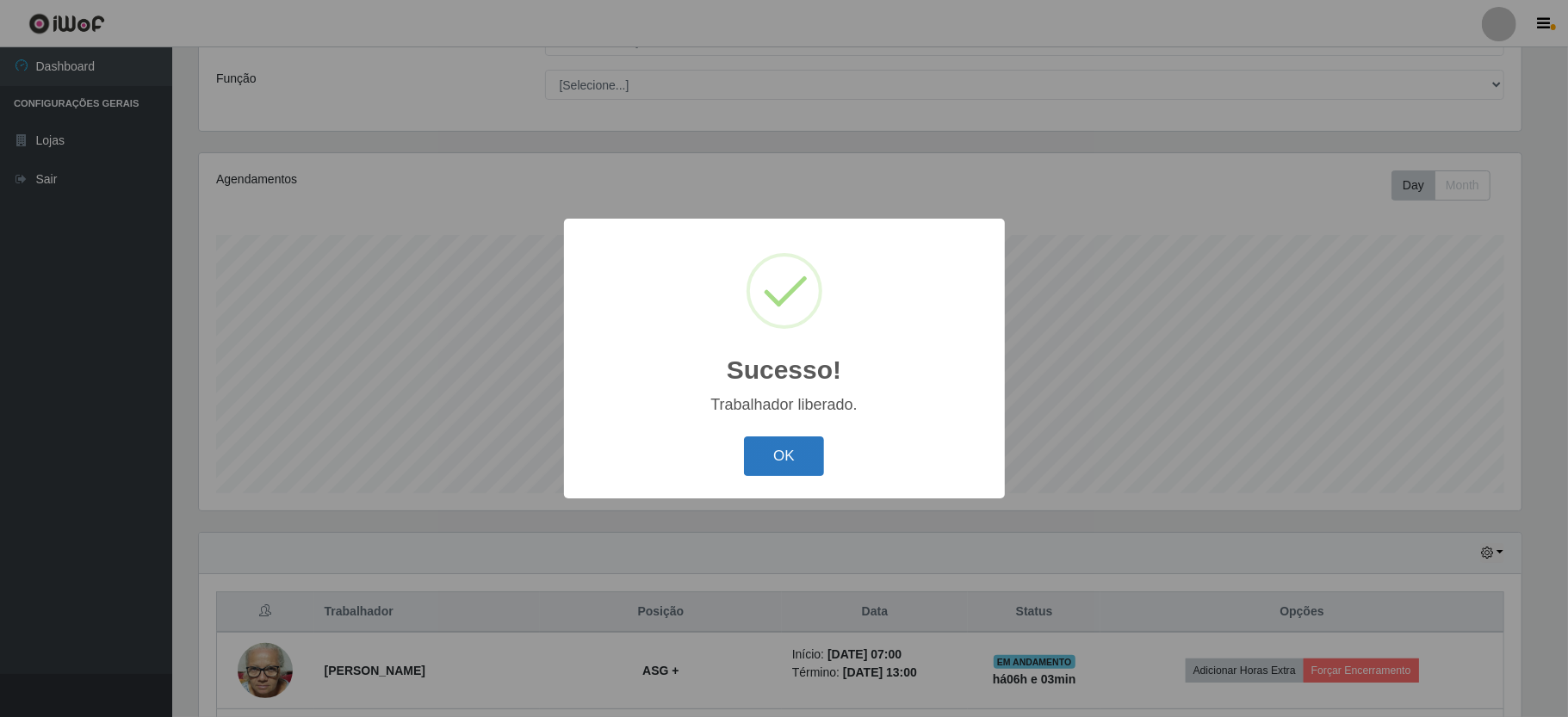
click at [787, 443] on button "OK" at bounding box center [784, 456] width 80 height 40
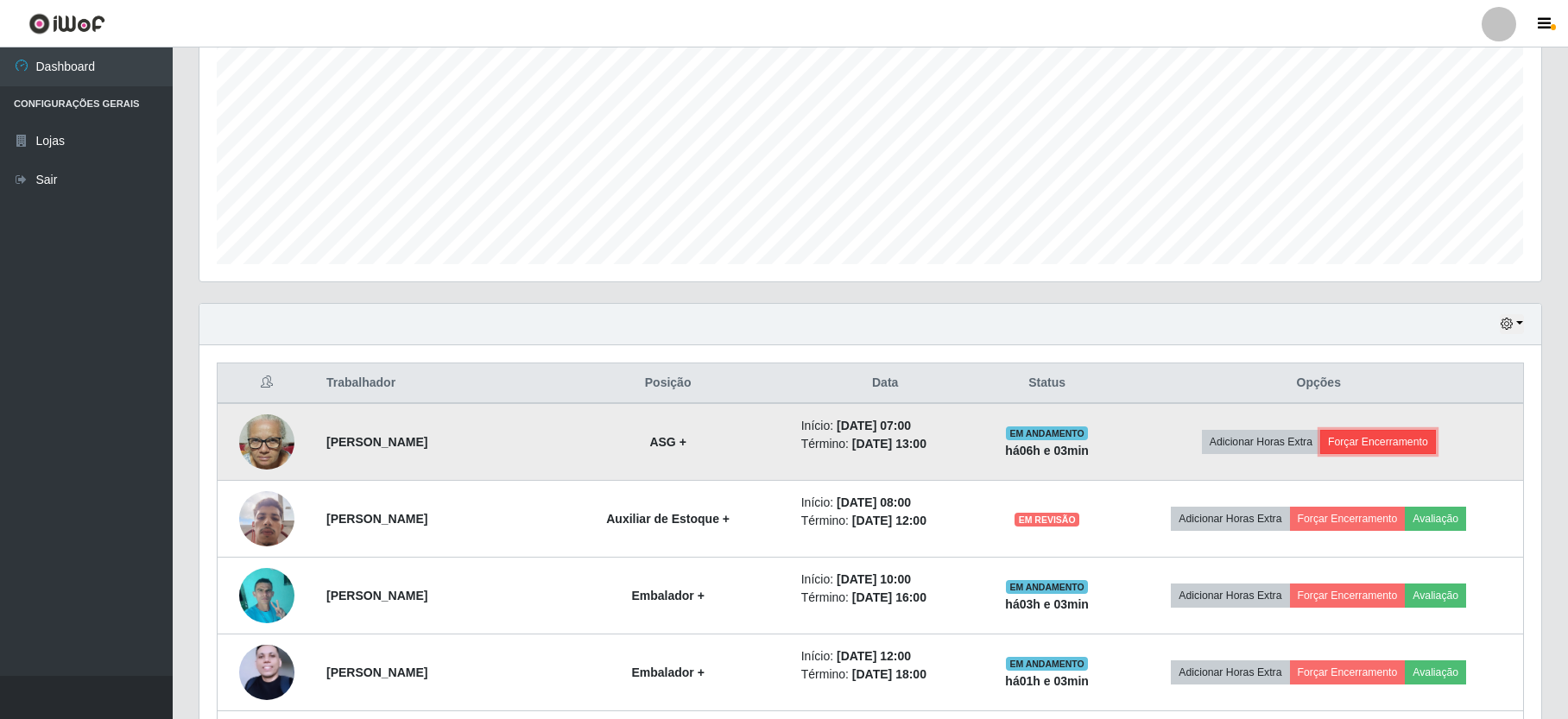
click at [1410, 444] on button "Forçar Encerramento" at bounding box center [1378, 442] width 116 height 24
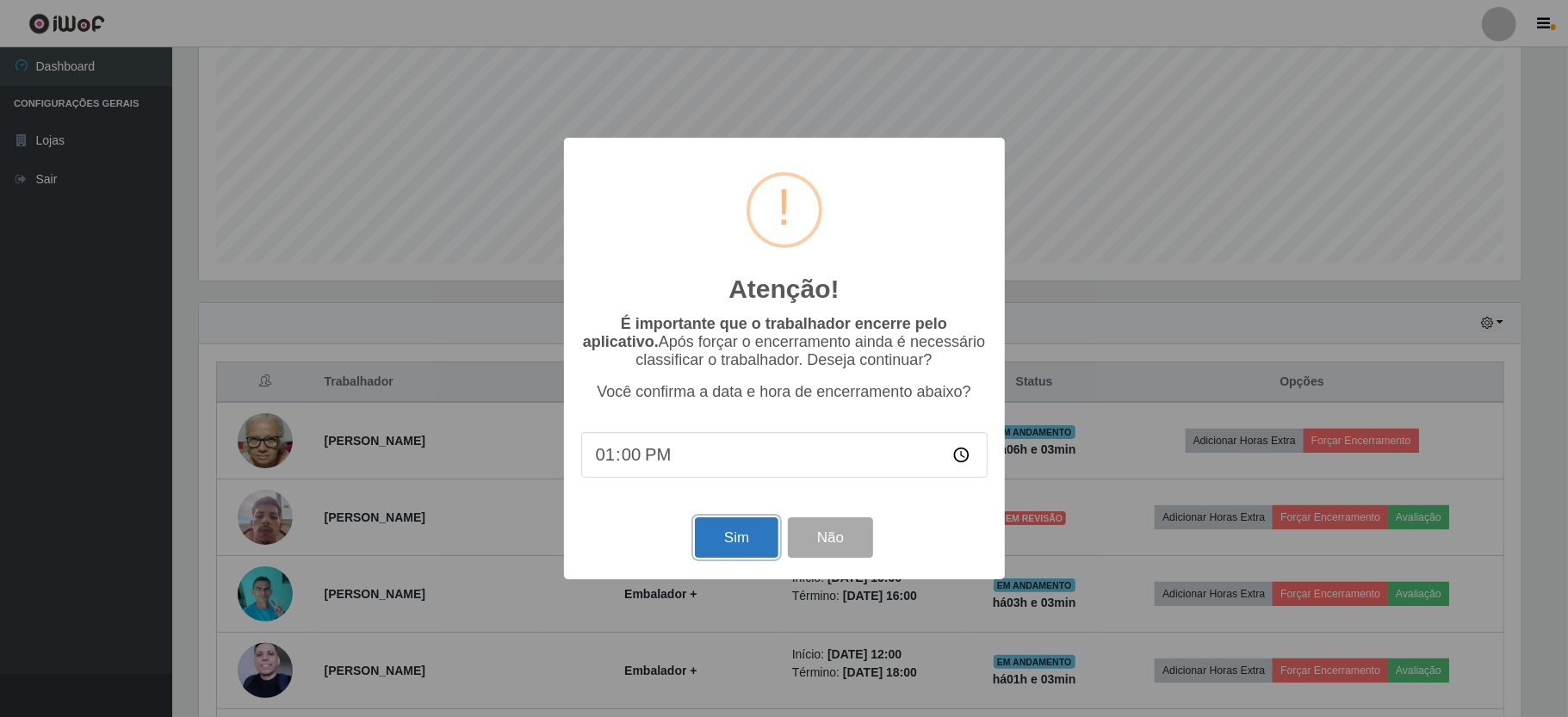
click at [731, 545] on button "Sim" at bounding box center [736, 538] width 83 height 40
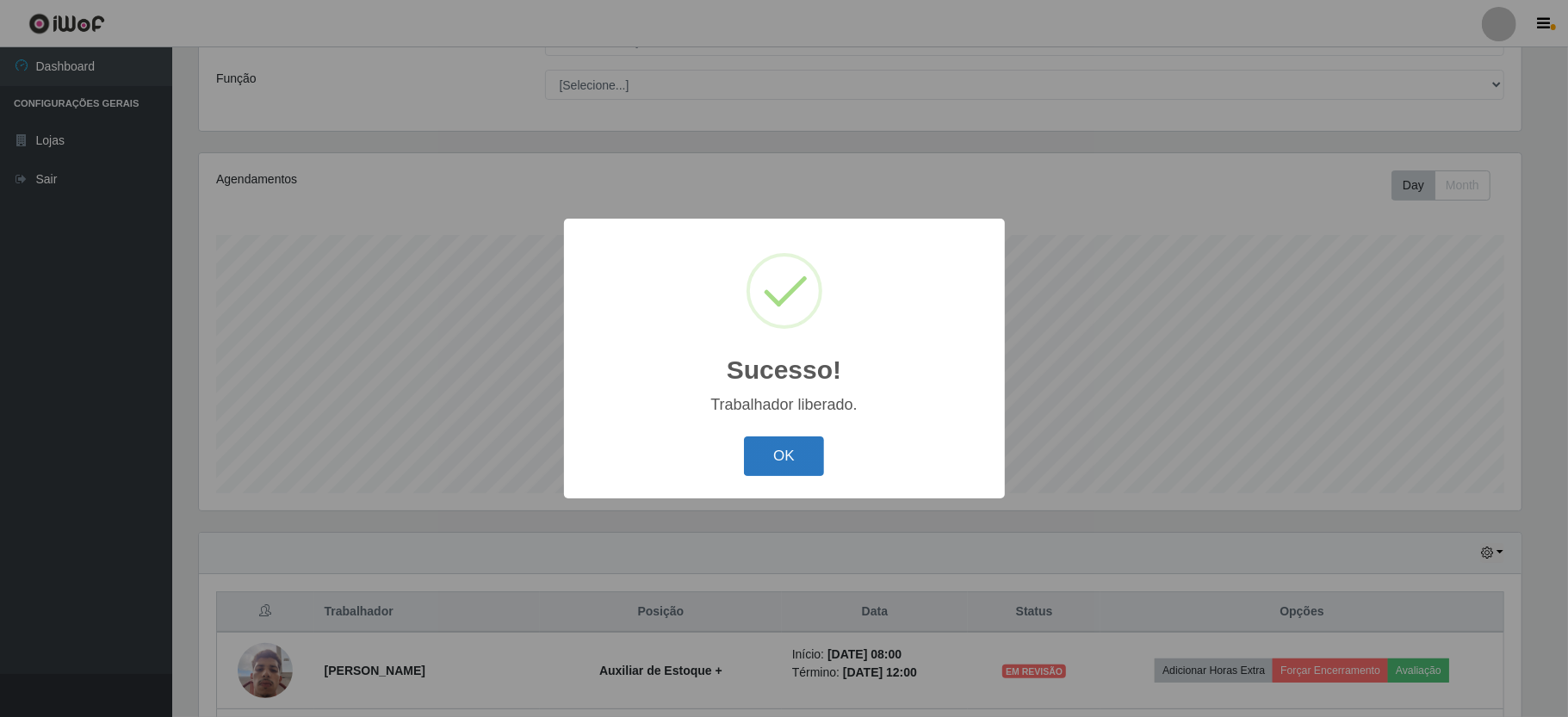
click at [748, 466] on button "OK" at bounding box center [784, 456] width 80 height 40
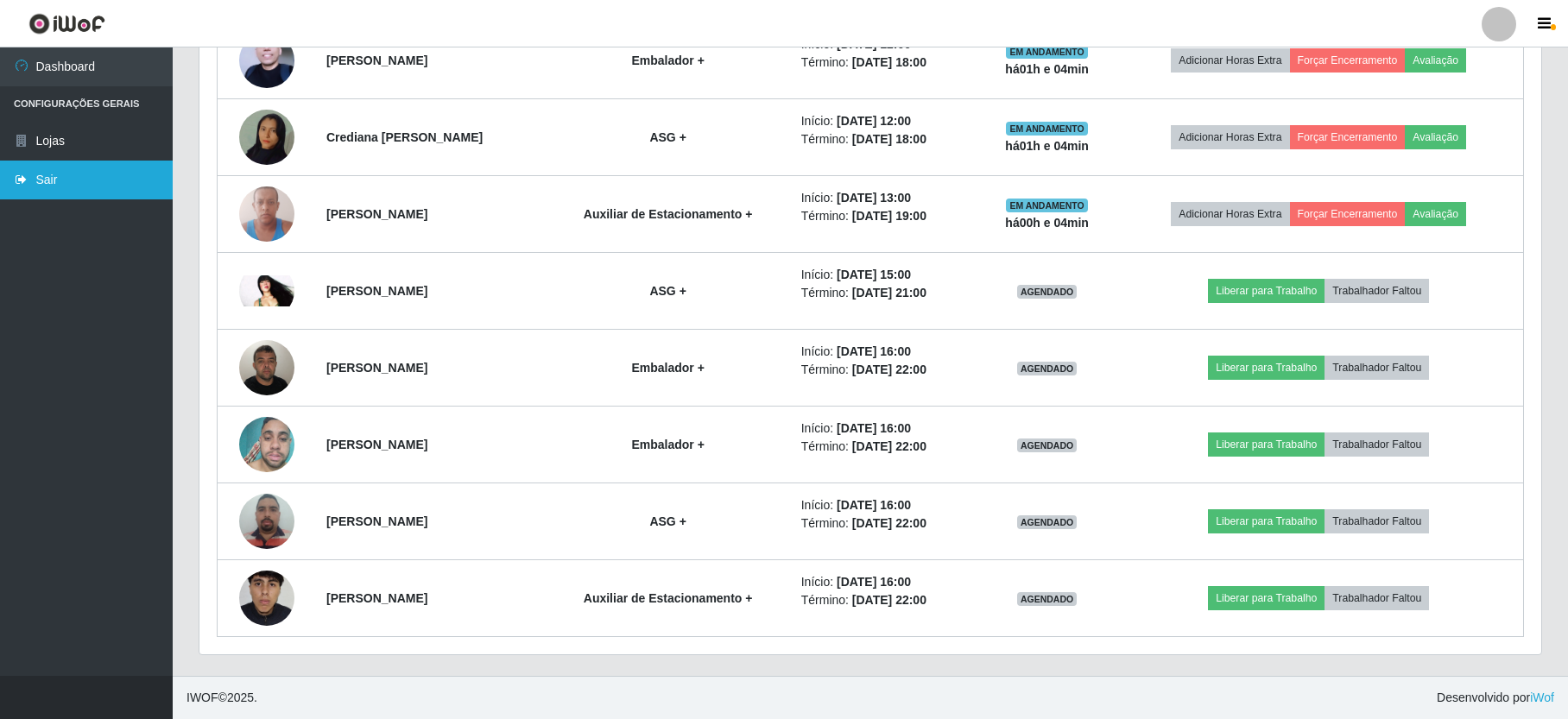
click at [123, 182] on link "Sair" at bounding box center [86, 180] width 172 height 39
